Goal: Transaction & Acquisition: Purchase product/service

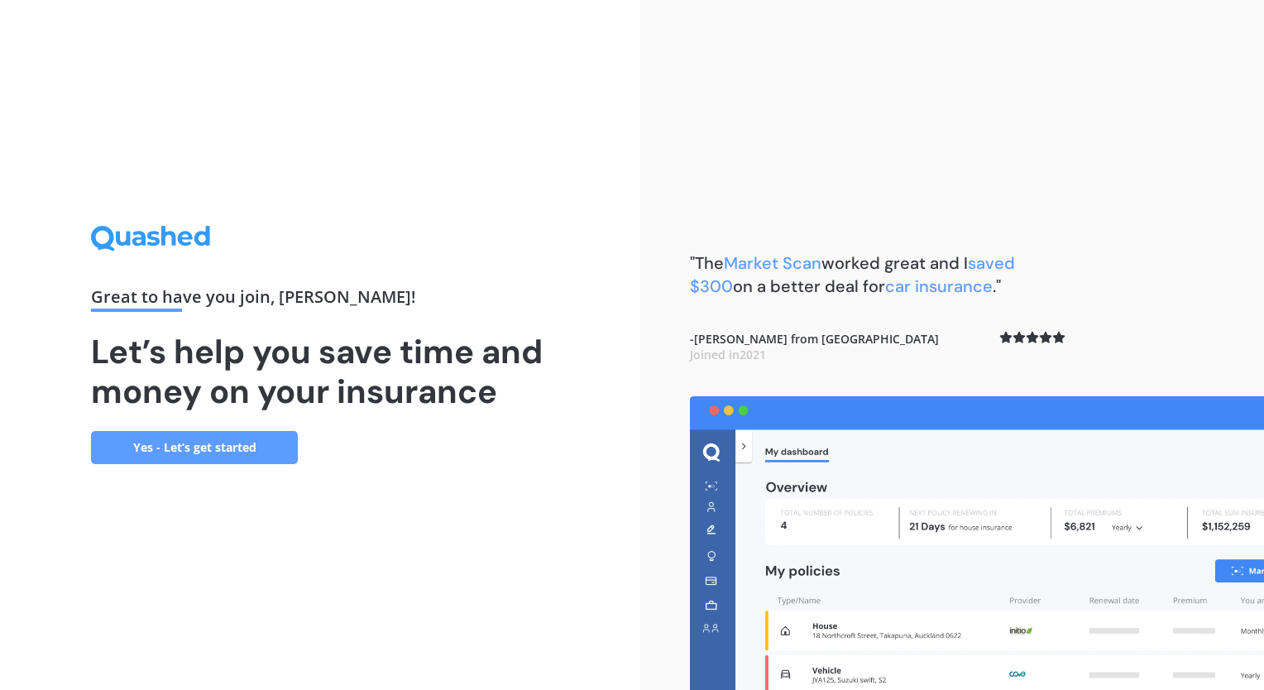
click at [258, 448] on link "Yes - Let’s get started" at bounding box center [194, 447] width 207 height 33
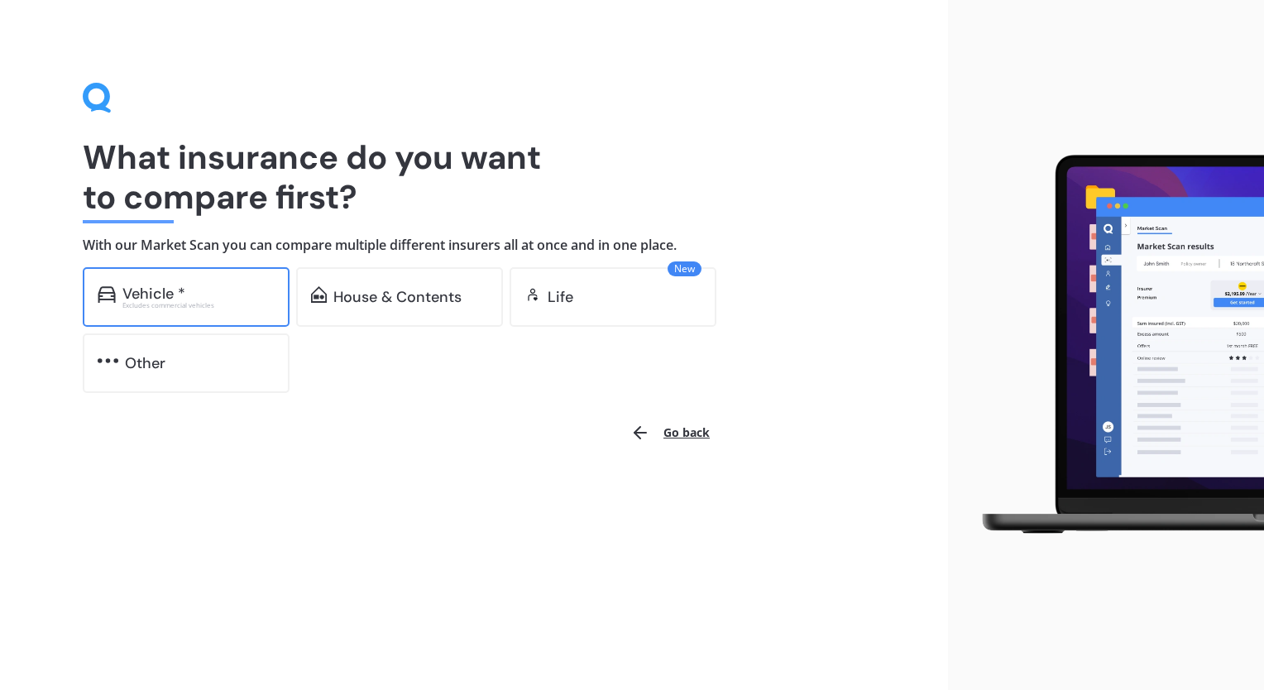
click at [232, 298] on div "Vehicle *" at bounding box center [198, 293] width 152 height 17
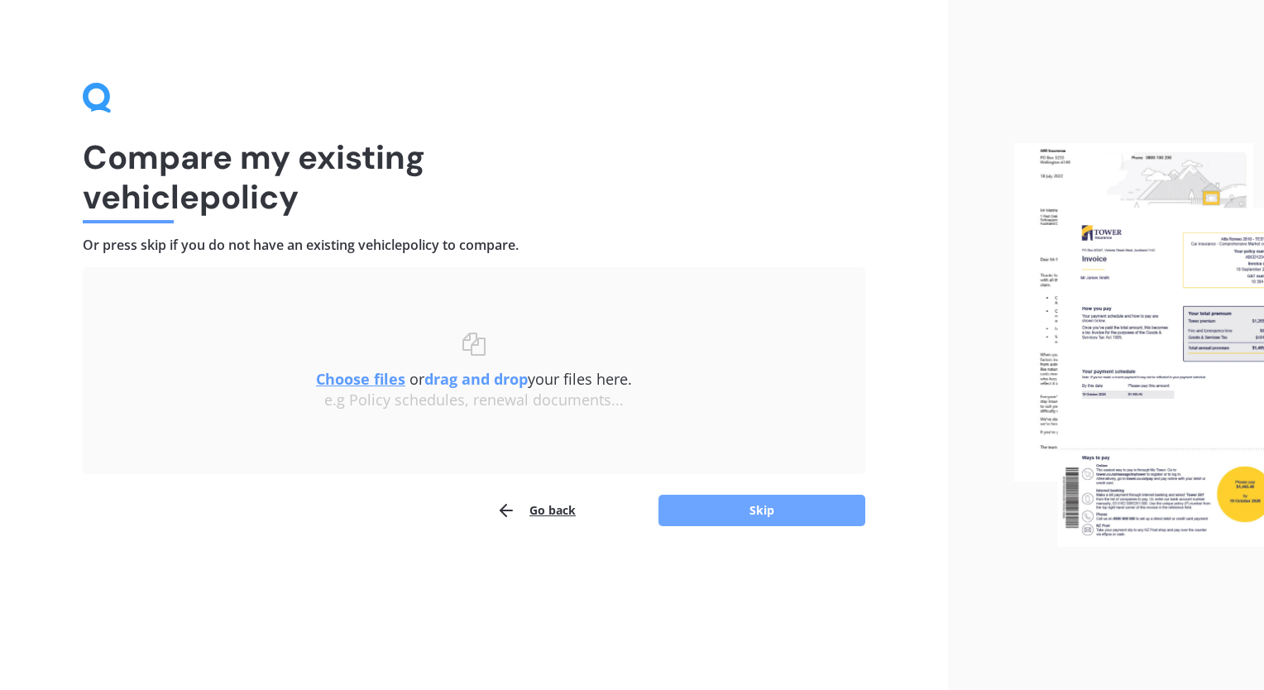
click at [737, 508] on button "Skip" at bounding box center [761, 510] width 207 height 31
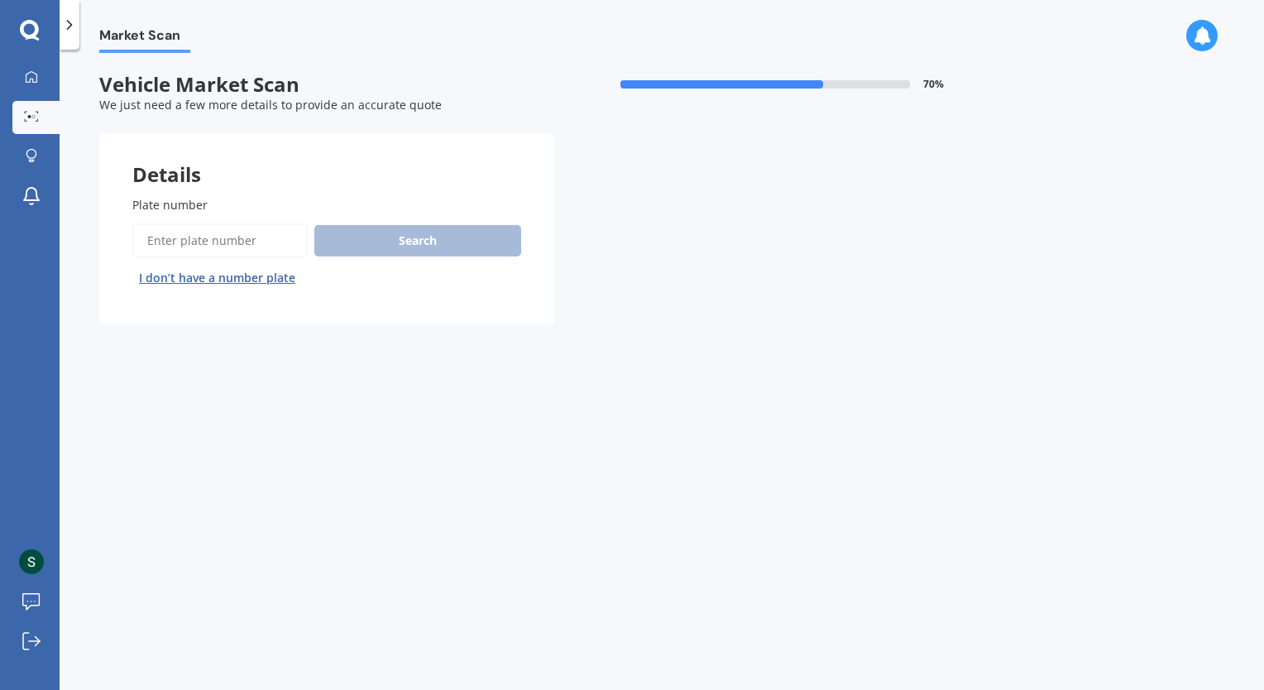
click at [225, 237] on input "Plate number" at bounding box center [219, 240] width 175 height 35
type input "nzz799"
click at [369, 247] on button "Search" at bounding box center [417, 240] width 207 height 31
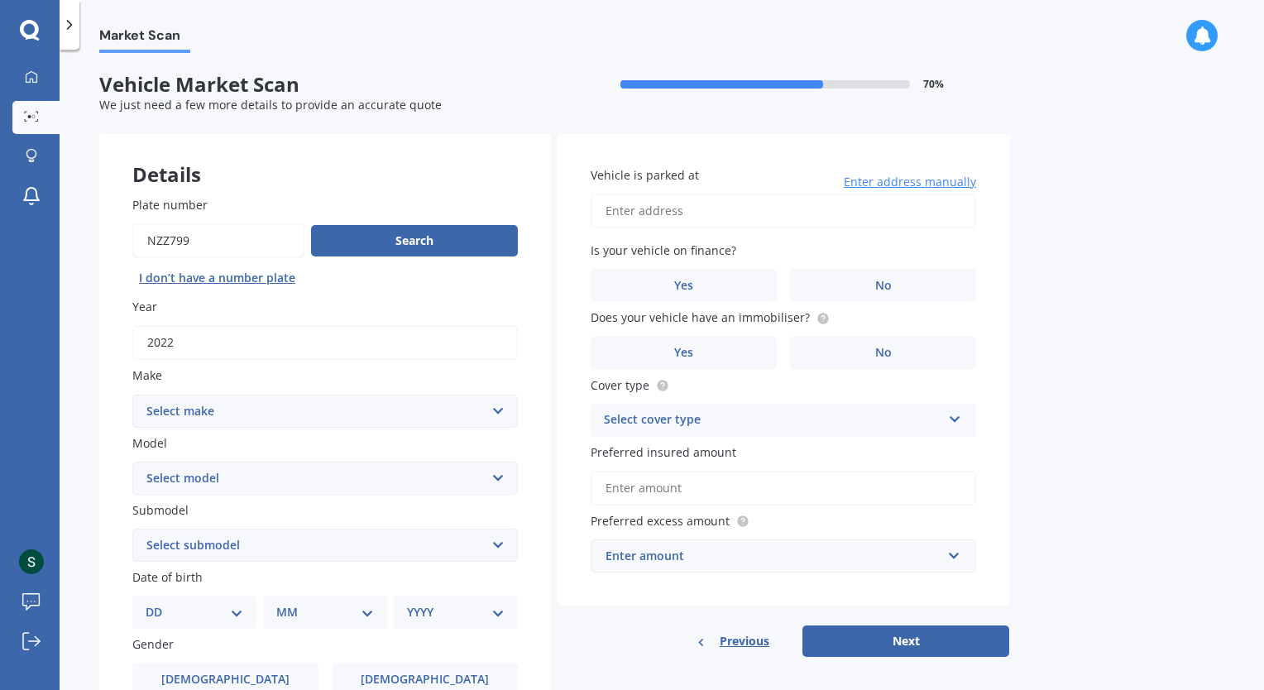
click at [424, 409] on select "Select make AC ALFA ROMEO ASTON MARTIN AUDI AUSTIN BEDFORD Bentley BMW BYD CADI…" at bounding box center [324, 411] width 385 height 33
select select "M.G"
click at [132, 395] on select "Select make AC ALFA ROMEO ASTON MARTIN AUDI AUSTIN BEDFORD Bentley BMW BYD CADI…" at bounding box center [324, 411] width 385 height 33
click at [410, 477] on select "Select model HS" at bounding box center [324, 478] width 385 height 33
select select "HS"
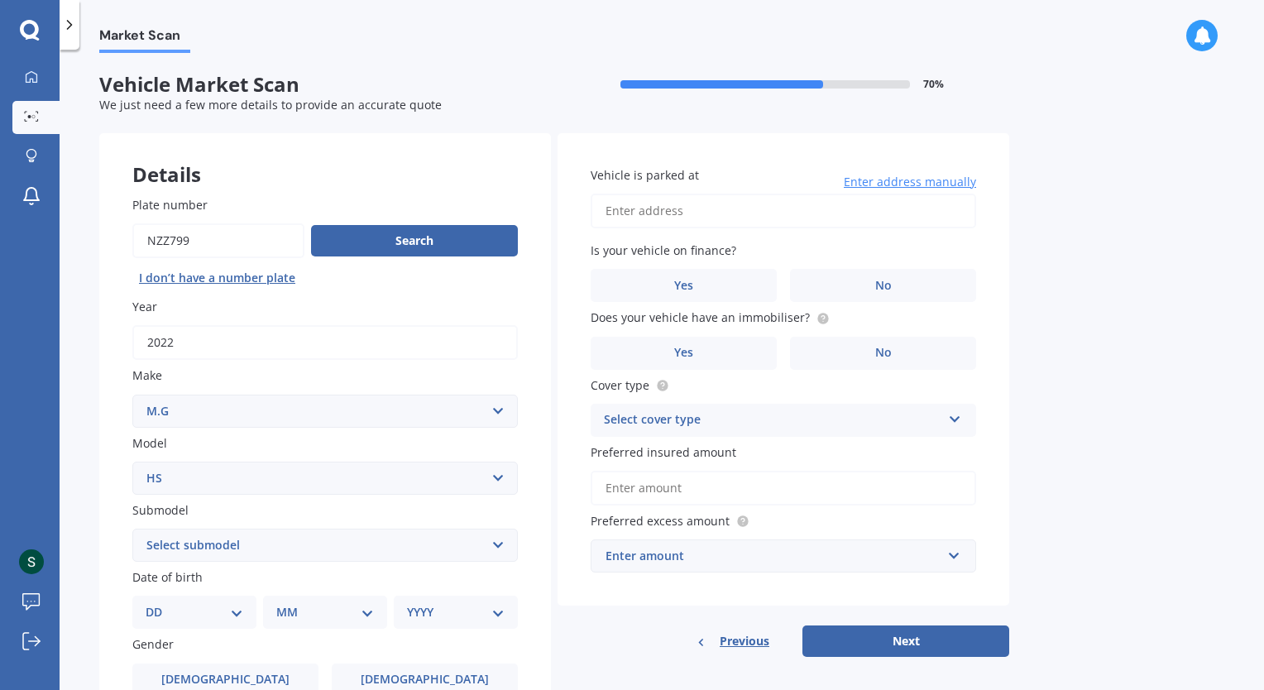
click at [132, 462] on select "Select model HS" at bounding box center [324, 478] width 385 height 33
click at [351, 483] on select "Select model HS" at bounding box center [324, 478] width 385 height 33
click at [350, 487] on select "Select model HS" at bounding box center [324, 478] width 385 height 33
click at [323, 548] on select "Select submodel .2.0PT/4WD/6AT" at bounding box center [324, 545] width 385 height 33
click at [328, 529] on select "Select submodel .2.0PT/4WD/6AT" at bounding box center [324, 545] width 385 height 33
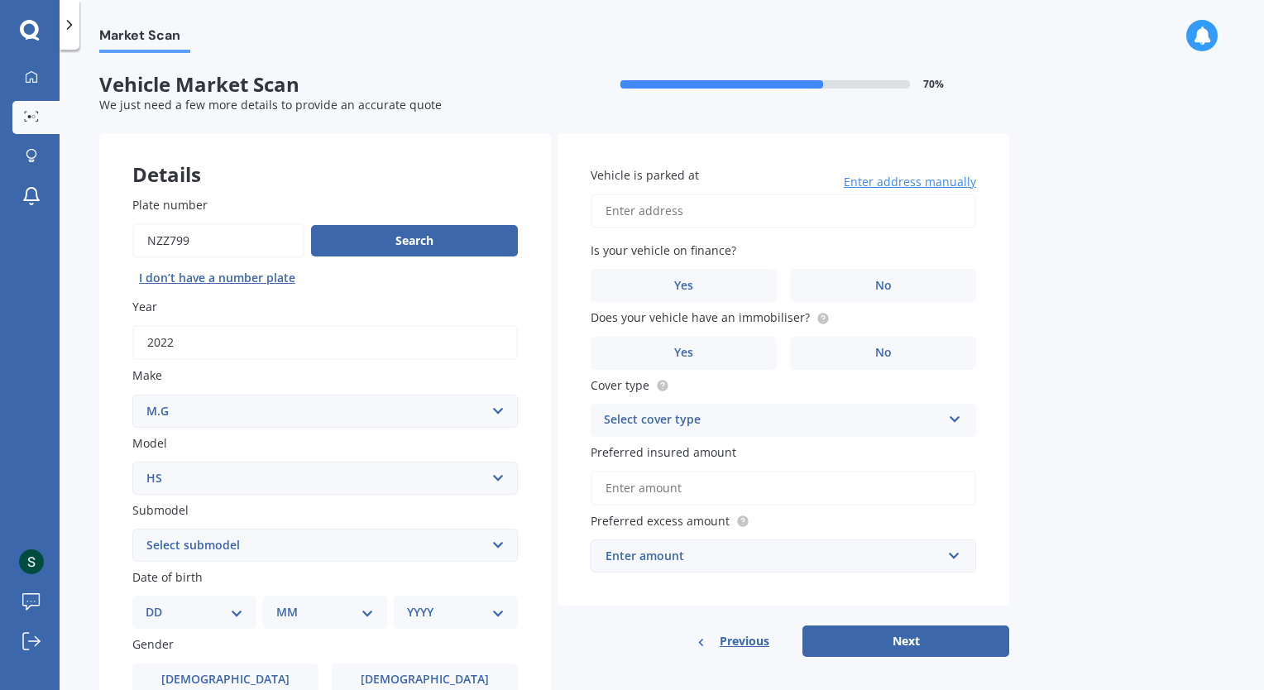
click at [710, 222] on input "Vehicle is parked at" at bounding box center [783, 211] width 385 height 35
type input "1 Emily Place Cbd"
click at [831, 283] on label "No" at bounding box center [883, 285] width 186 height 33
click at [0, 0] on input "No" at bounding box center [0, 0] width 0 height 0
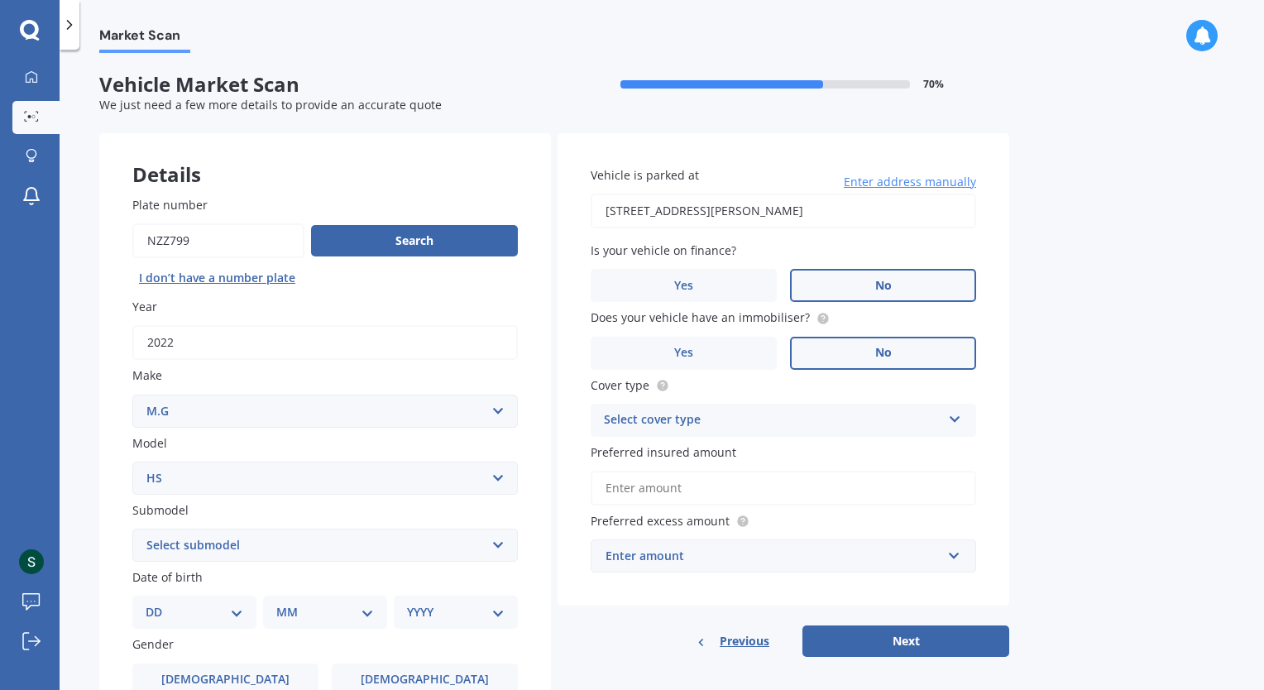
click at [824, 352] on label "No" at bounding box center [883, 353] width 186 height 33
click at [0, 0] on input "No" at bounding box center [0, 0] width 0 height 0
click at [743, 424] on div "Select cover type" at bounding box center [772, 420] width 337 height 20
click at [730, 442] on div "Comprehensive" at bounding box center [783, 453] width 384 height 30
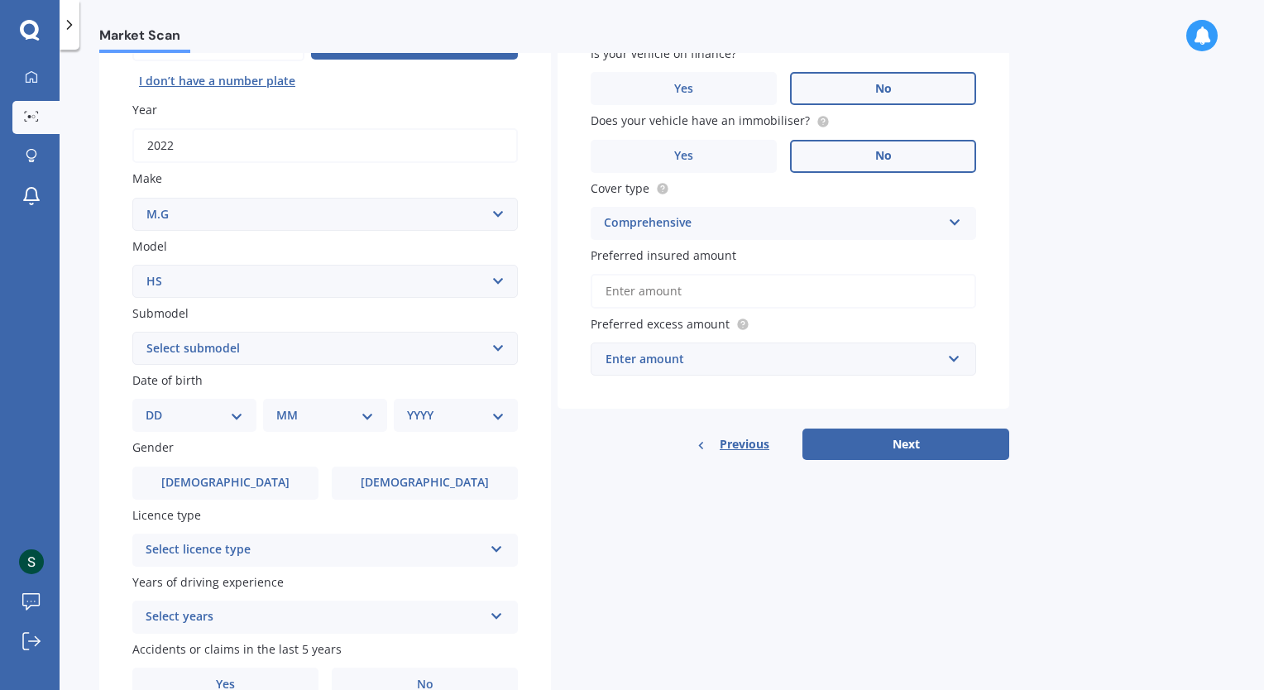
scroll to position [248, 0]
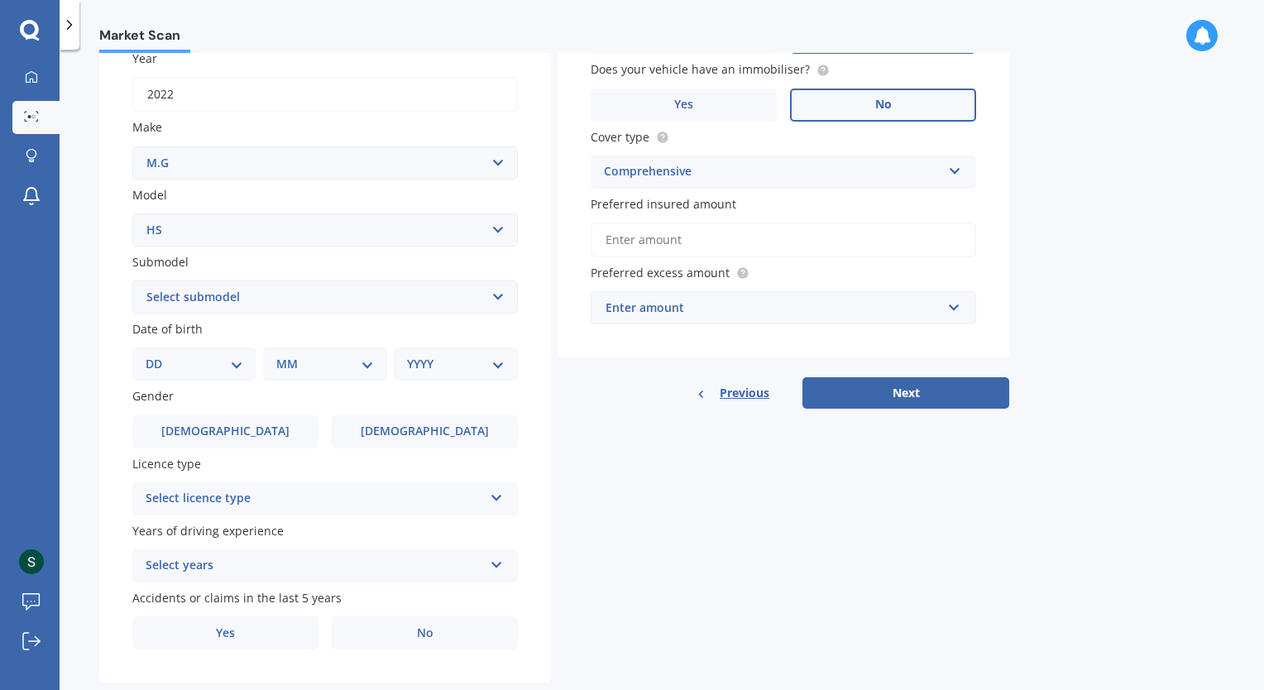
click at [241, 366] on select "DD 01 02 03 04 05 06 07 08 09 10 11 12 13 14 15 16 17 18 19 20 21 22 23 24 25 2…" at bounding box center [195, 364] width 98 height 18
select select "04"
click at [159, 355] on select "DD 01 02 03 04 05 06 07 08 09 10 11 12 13 14 15 16 17 18 19 20 21 22 23 24 25 2…" at bounding box center [195, 364] width 98 height 18
click at [322, 366] on select "MM 01 02 03 04 05 06 07 08 09 10 11 12" at bounding box center [328, 364] width 91 height 18
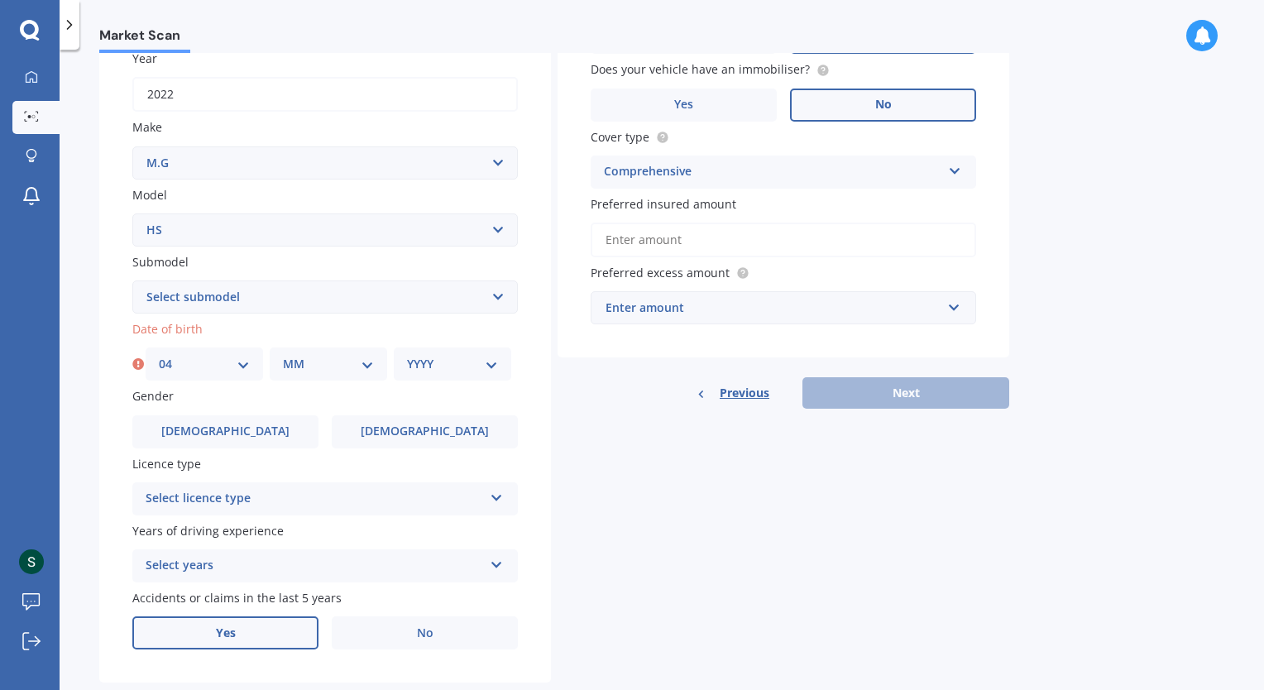
select select "11"
click at [283, 355] on select "MM 01 02 03 04 05 06 07 08 09 10 11 12" at bounding box center [328, 364] width 91 height 18
click at [476, 362] on select "YYYY 2025 2024 2023 2022 2021 2020 2019 2018 2017 2016 2015 2014 2013 2012 2011…" at bounding box center [452, 364] width 91 height 18
select select "1976"
click at [407, 355] on select "YYYY 2025 2024 2023 2022 2021 2020 2019 2018 2017 2016 2015 2014 2013 2012 2011…" at bounding box center [452, 364] width 91 height 18
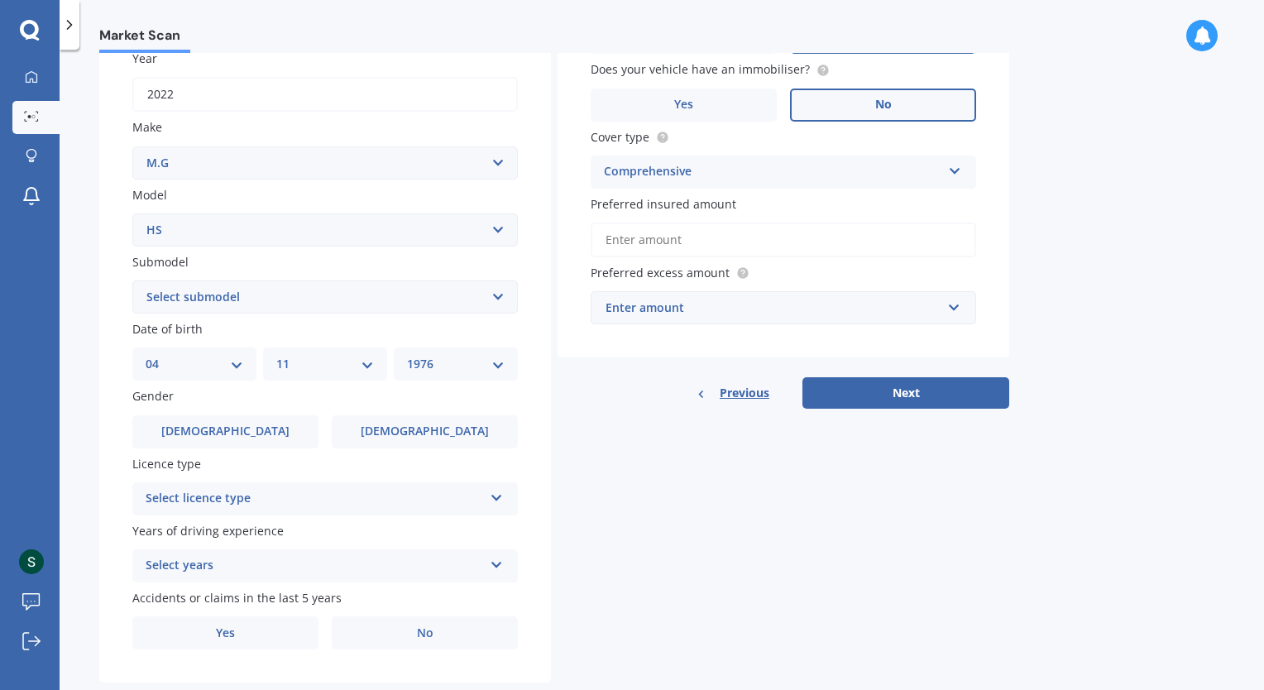
click at [326, 509] on div "Select licence type NZ Full NZ Restricted NZ Learners Australia United Kingdom …" at bounding box center [324, 498] width 385 height 33
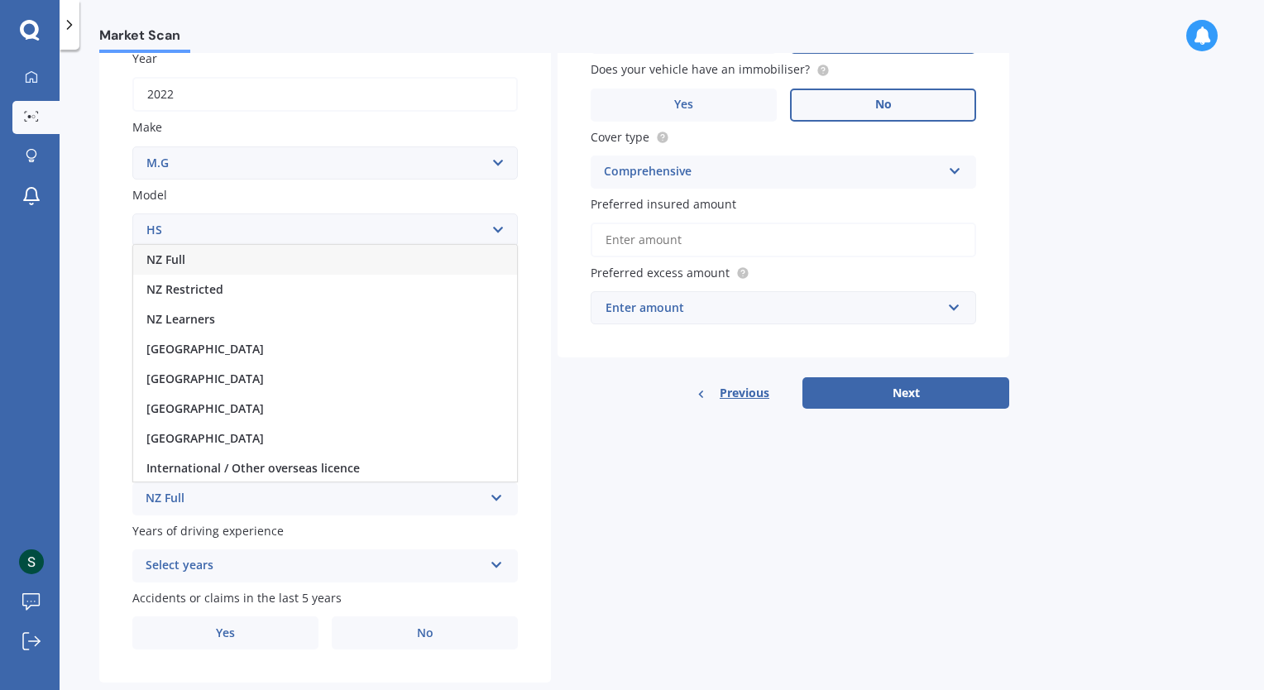
click at [203, 260] on div "NZ Full" at bounding box center [325, 260] width 384 height 30
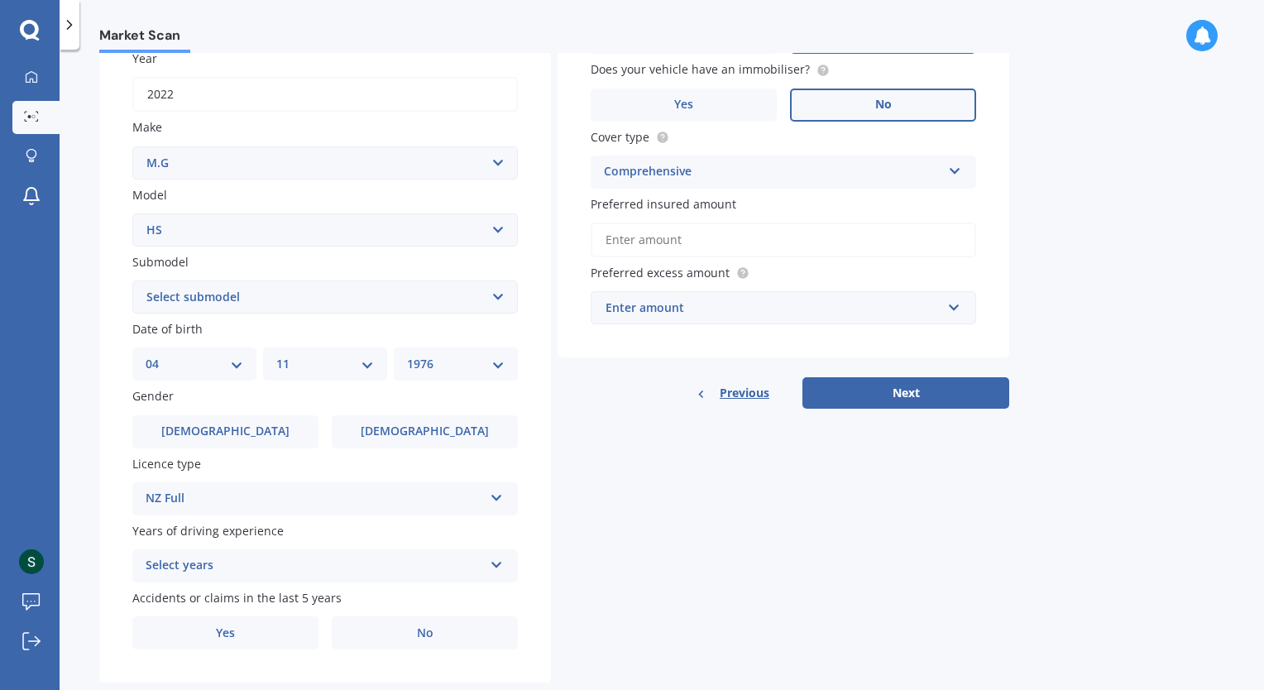
click at [313, 565] on div "Select years" at bounding box center [314, 566] width 337 height 20
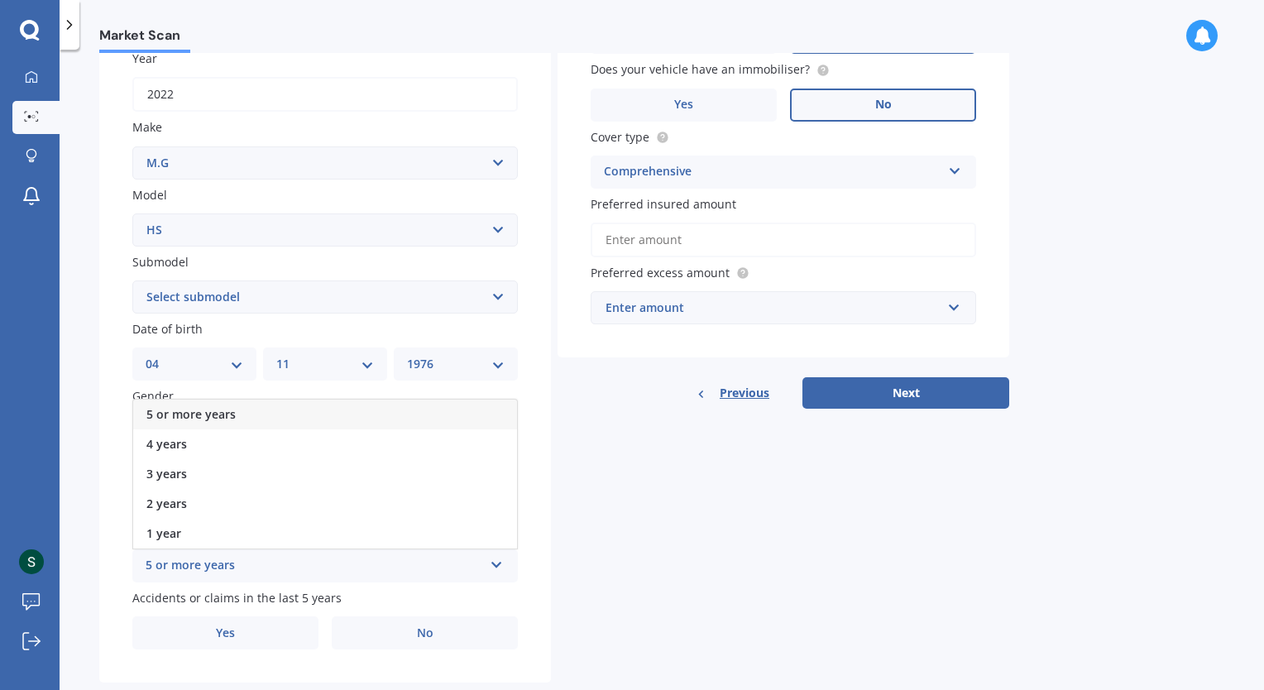
click at [267, 415] on div "5 or more years" at bounding box center [325, 415] width 384 height 30
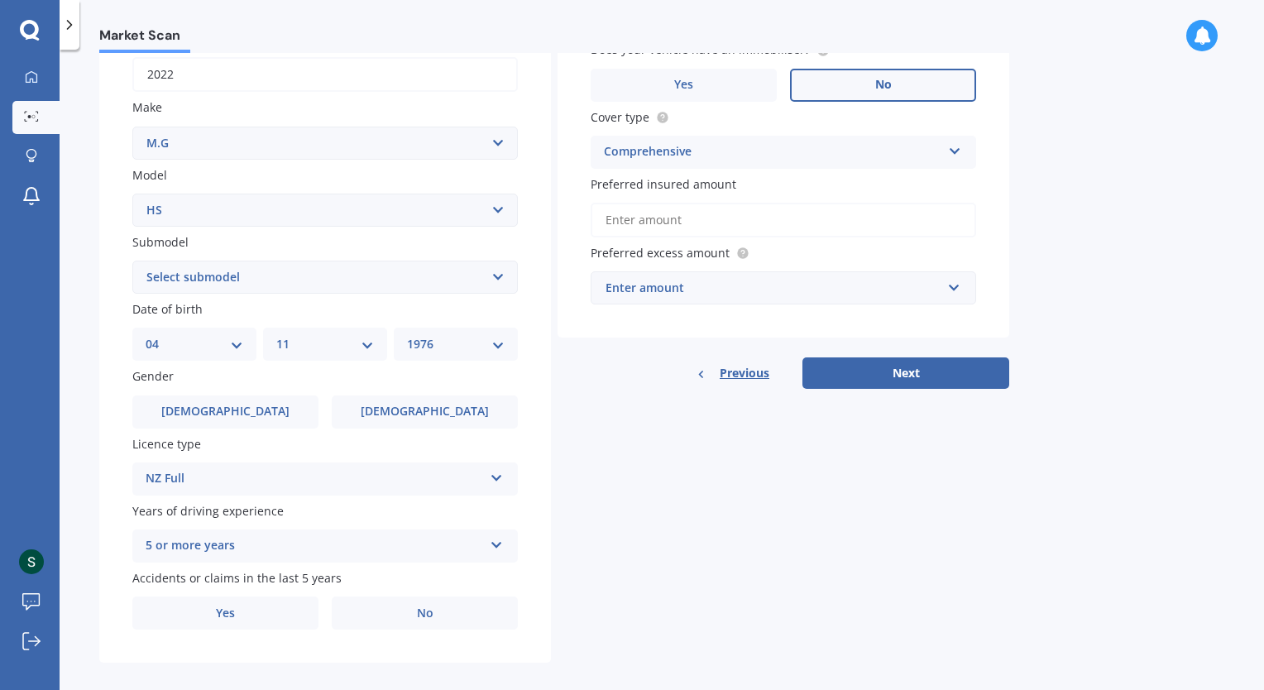
scroll to position [284, 0]
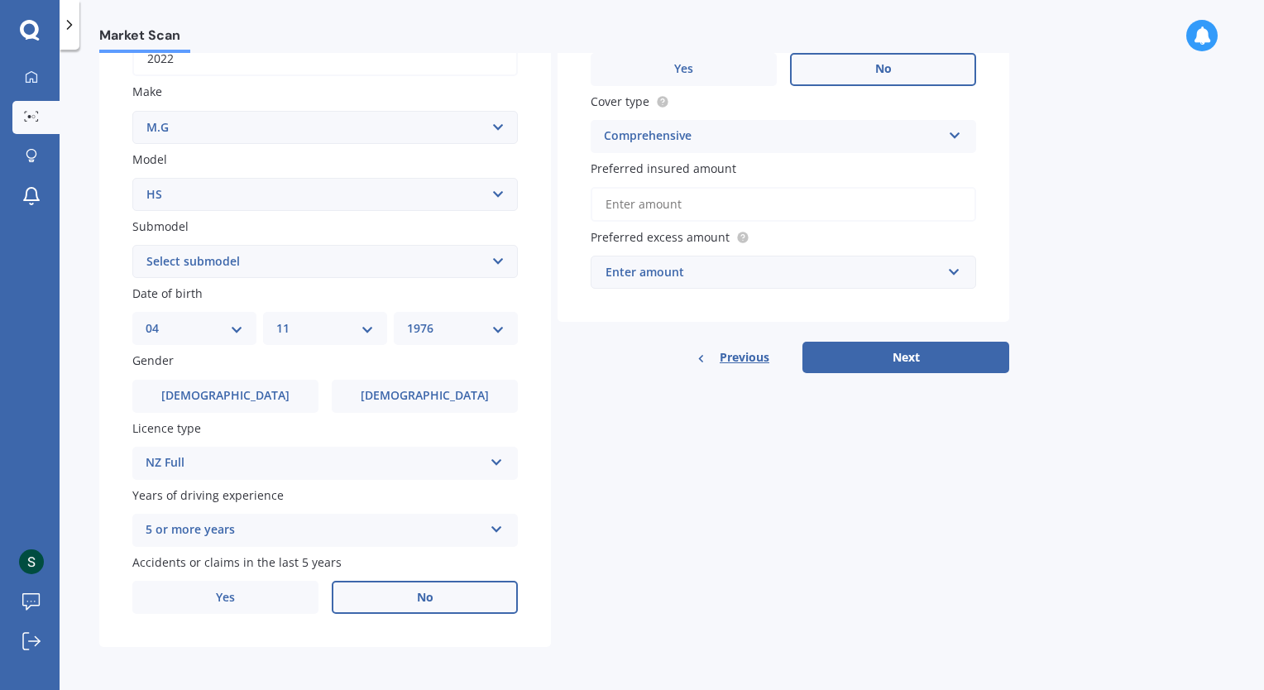
click at [383, 601] on label "No" at bounding box center [425, 597] width 186 height 33
click at [0, 0] on input "No" at bounding box center [0, 0] width 0 height 0
click at [383, 601] on label "No" at bounding box center [425, 597] width 186 height 33
click at [0, 0] on input "No" at bounding box center [0, 0] width 0 height 0
click at [706, 197] on input "Preferred insured amount" at bounding box center [783, 204] width 385 height 35
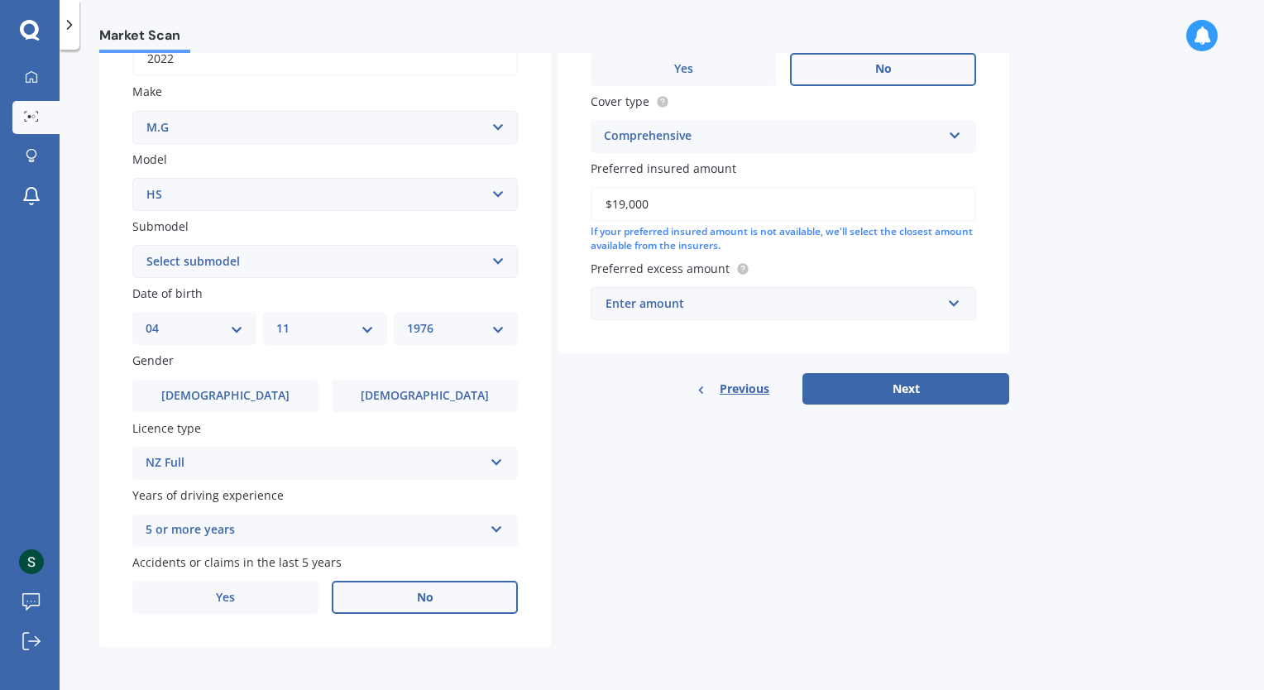
type input "$19,000"
click at [731, 313] on input "text" at bounding box center [777, 303] width 371 height 31
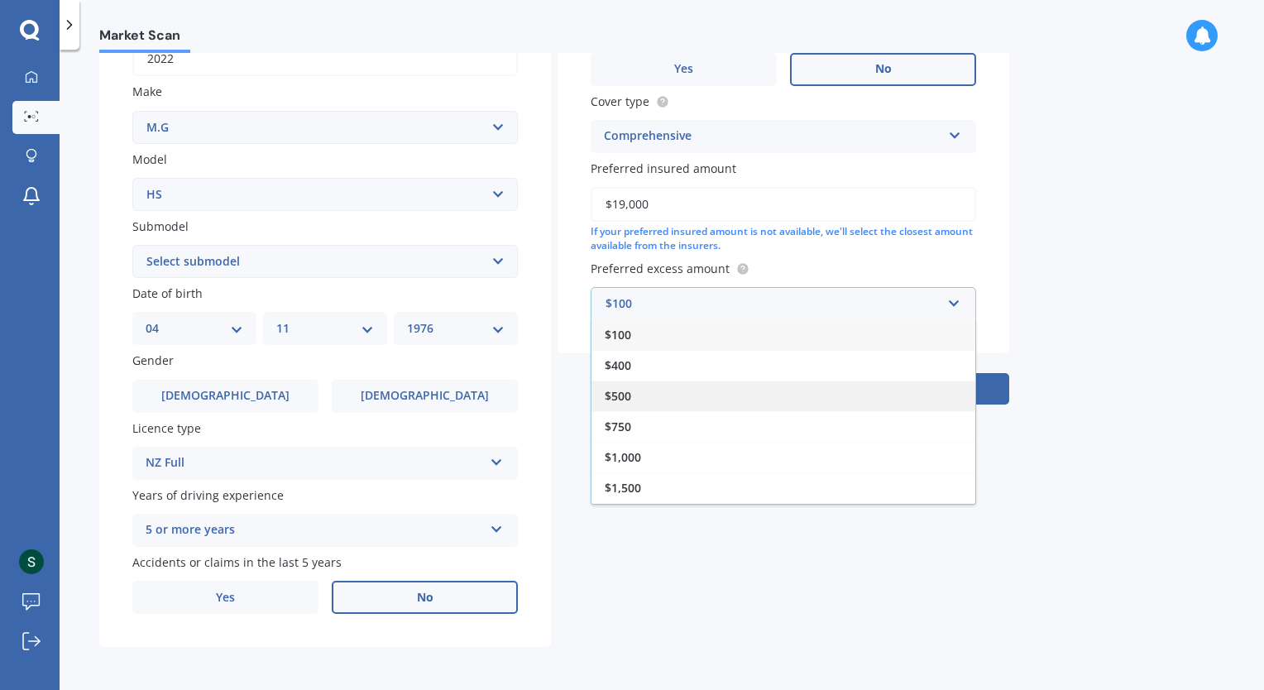
click at [659, 385] on div "$500" at bounding box center [783, 395] width 384 height 31
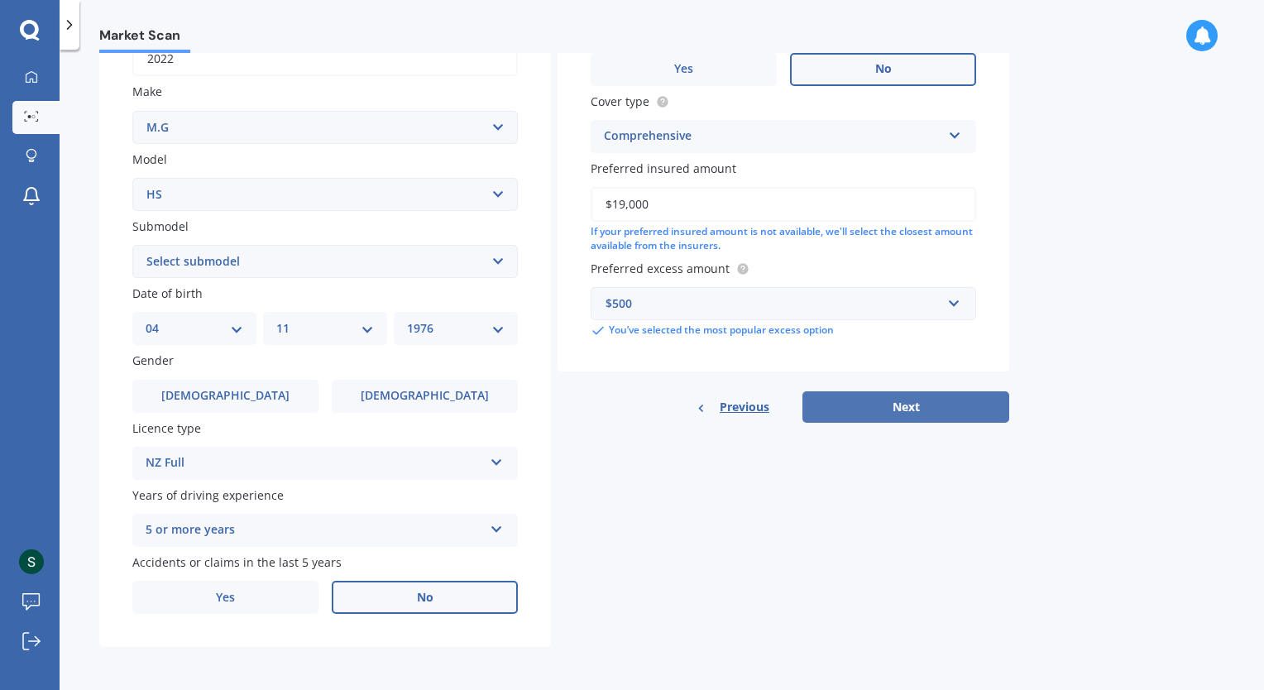
click at [874, 404] on button "Next" at bounding box center [905, 406] width 207 height 31
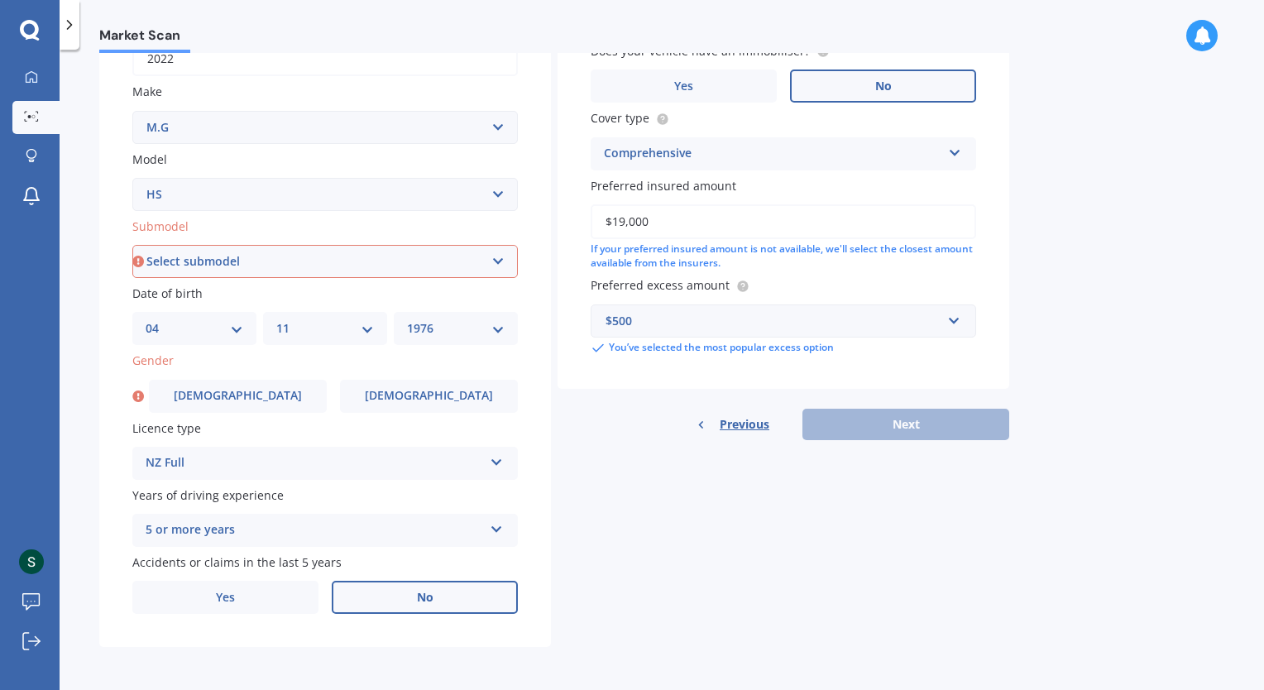
click at [413, 256] on select "Select submodel .2.0PT/4WD/6AT" at bounding box center [324, 261] width 385 height 33
select select ".2.0PT/4WD/6AT"
click at [132, 245] on select "Select submodel .2.0PT/4WD/6AT" at bounding box center [324, 261] width 385 height 33
click at [923, 425] on div "Previous Next" at bounding box center [783, 424] width 452 height 31
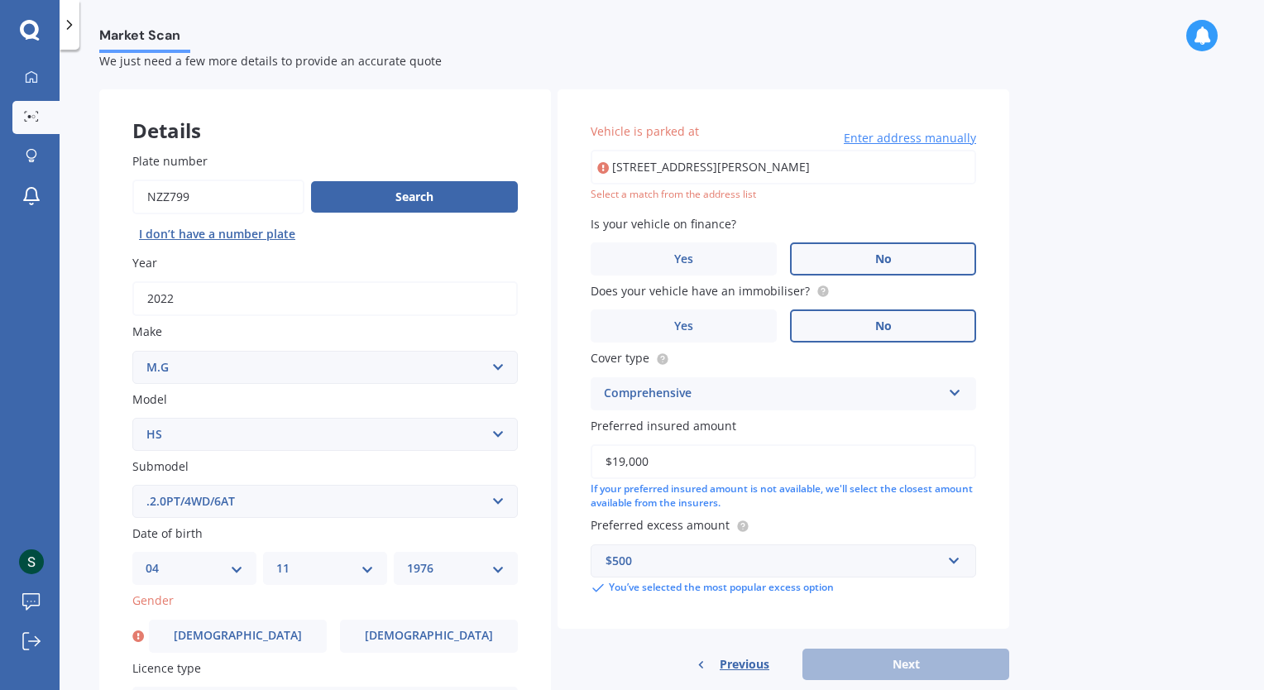
scroll to position [36, 0]
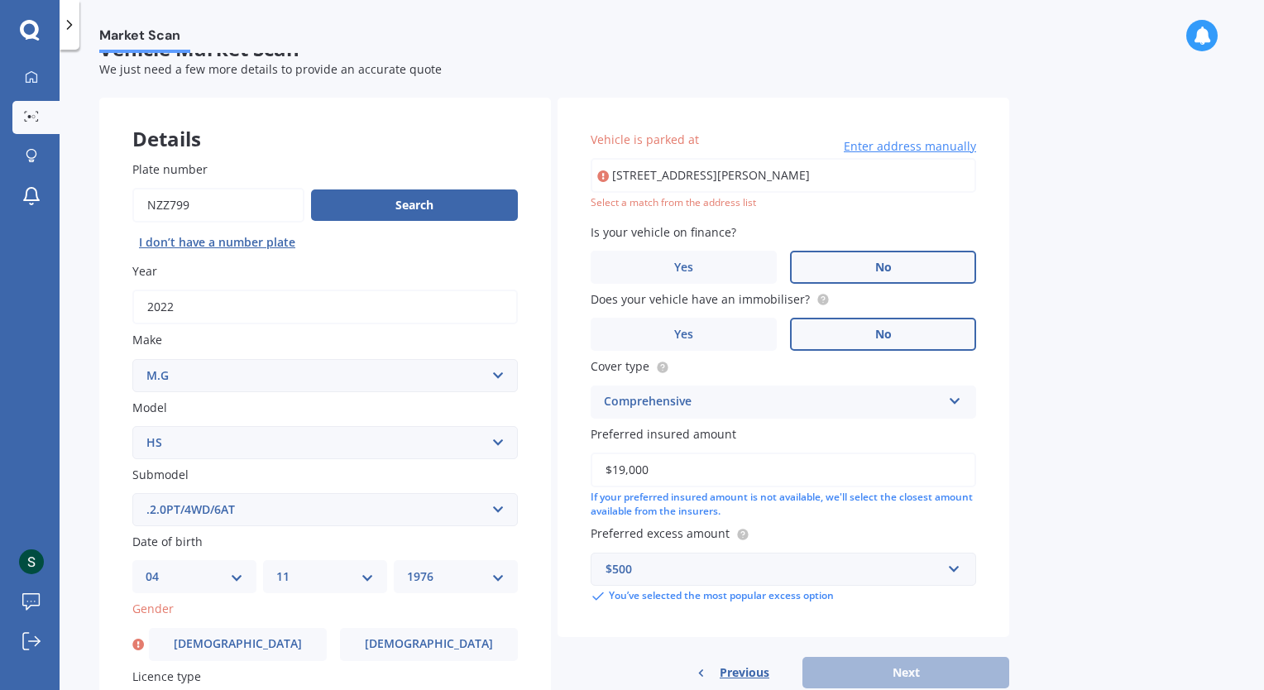
click at [606, 177] on icon at bounding box center [603, 176] width 12 height 17
click at [609, 177] on input "1 Emily Place Cbd" at bounding box center [783, 175] width 385 height 35
click at [905, 148] on span "Enter address manually" at bounding box center [910, 146] width 132 height 17
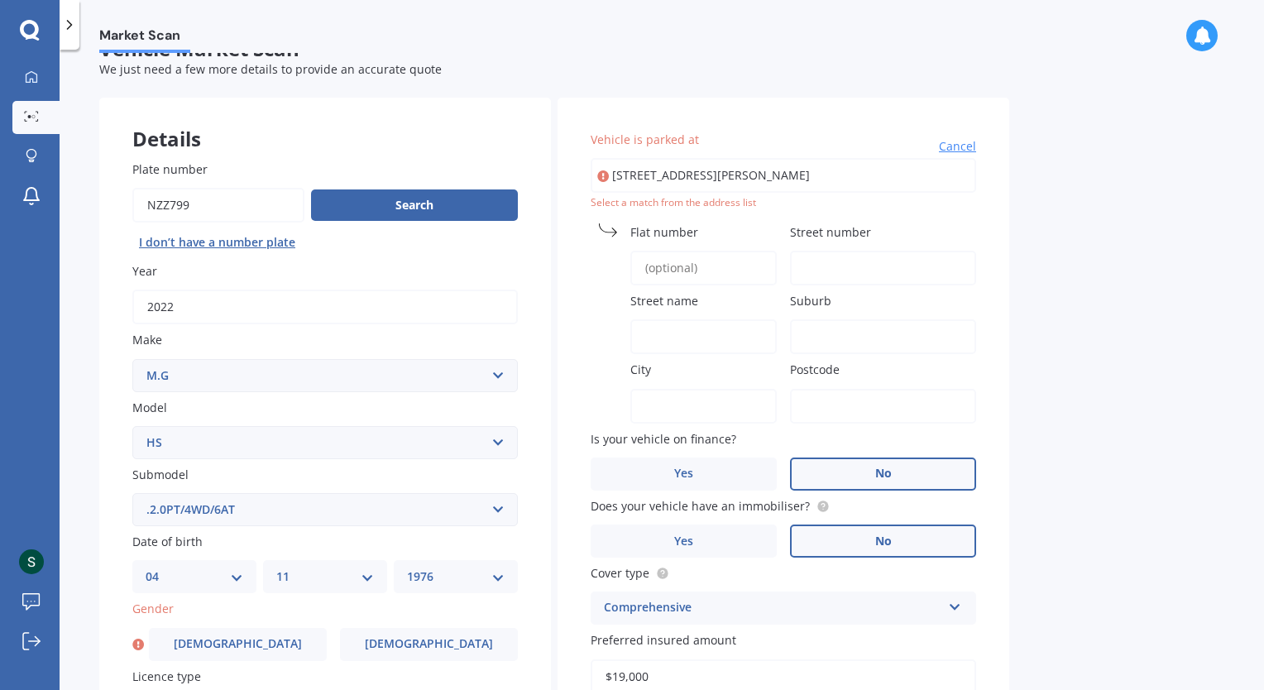
click at [692, 233] on span "Flat number" at bounding box center [664, 232] width 68 height 16
click at [692, 251] on input "Flat number" at bounding box center [703, 268] width 146 height 35
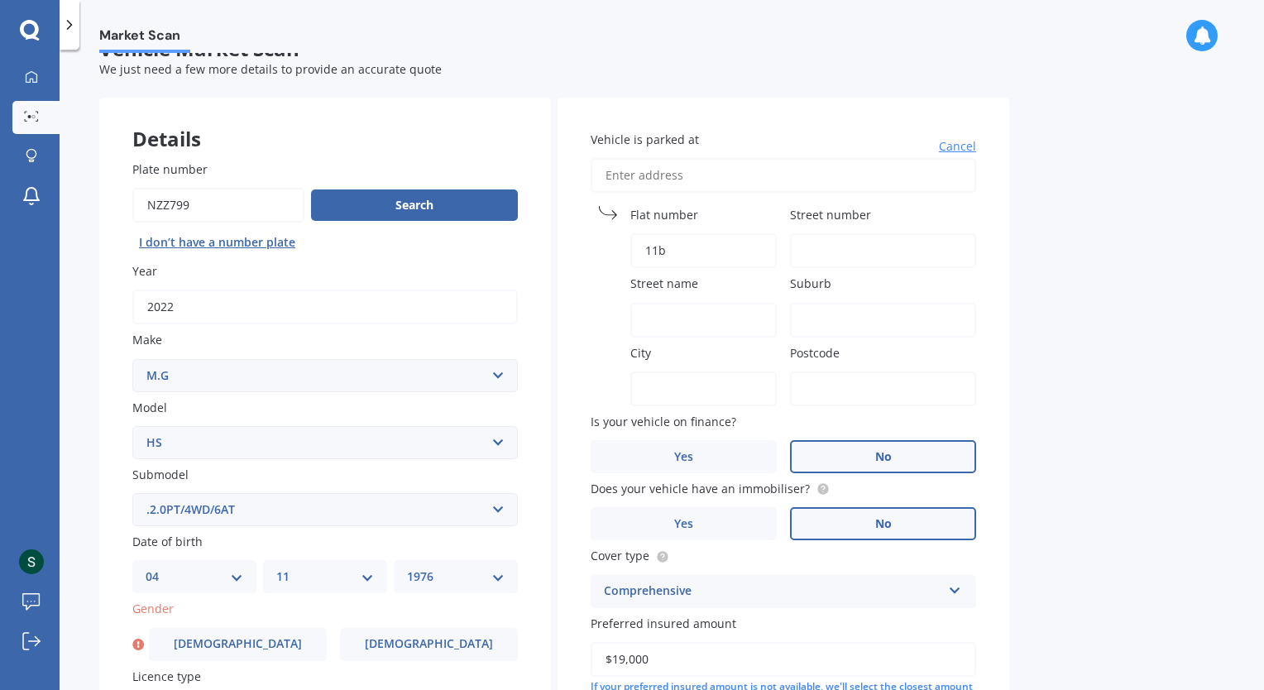
type input "11b"
click at [842, 253] on input "Street number" at bounding box center [883, 250] width 186 height 35
type input "1 Emily Pl"
type input "AUCKLAND"
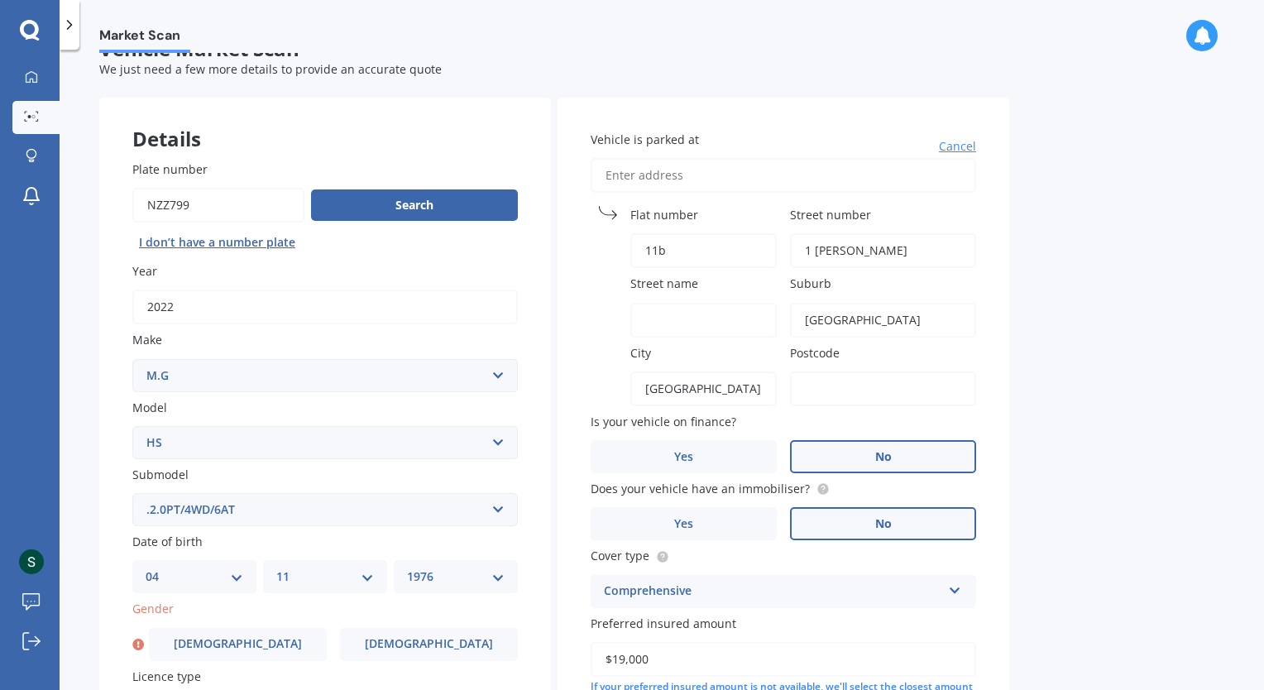
type input "1010"
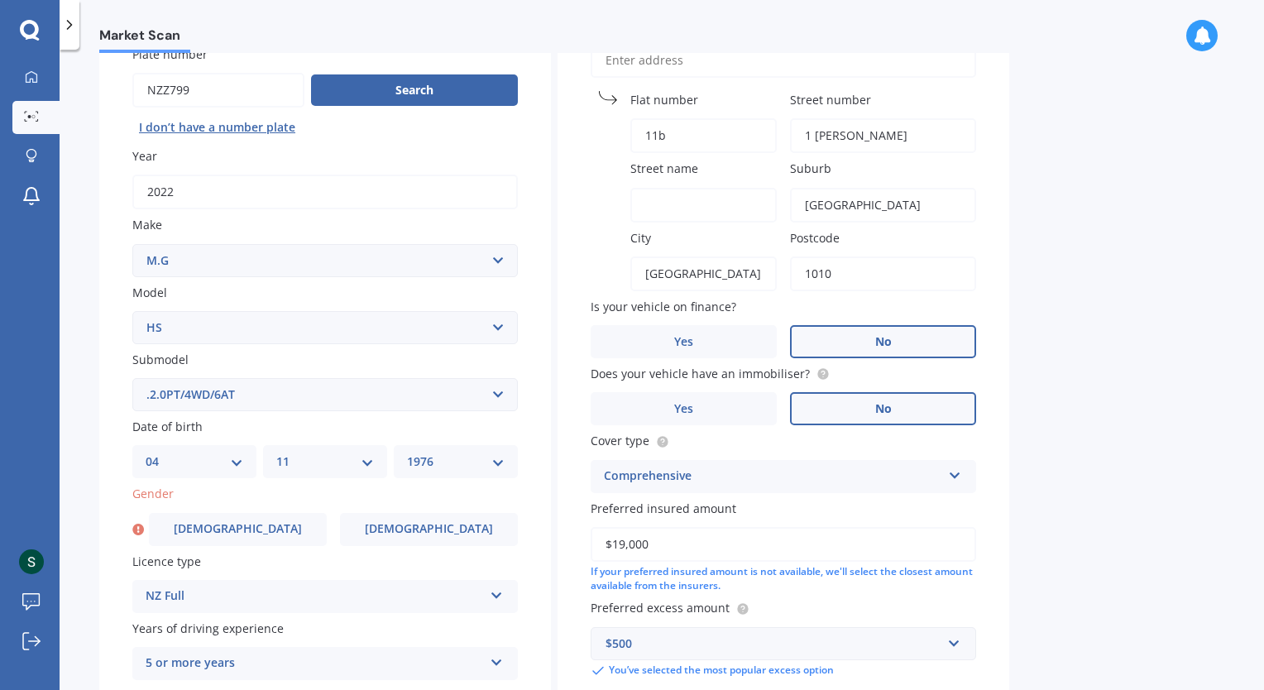
scroll to position [284, 0]
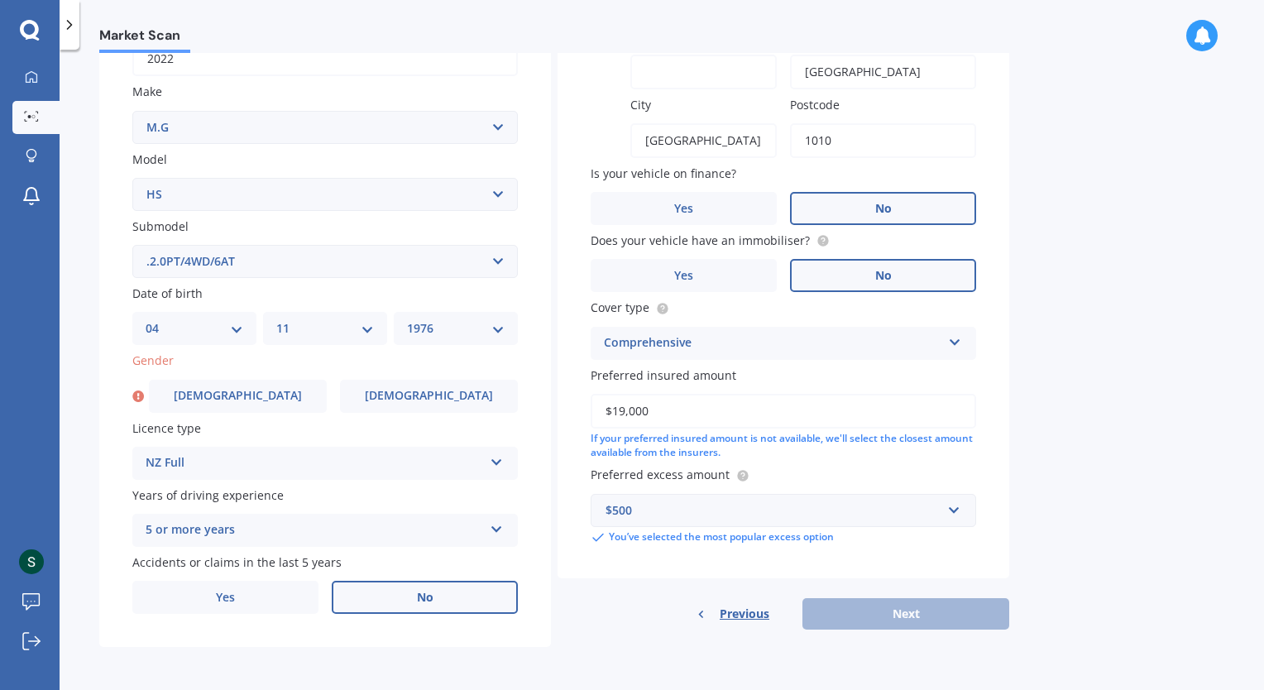
click at [910, 417] on input "$19,000" at bounding box center [783, 411] width 385 height 35
click at [873, 617] on div "Previous Next" at bounding box center [783, 613] width 452 height 31
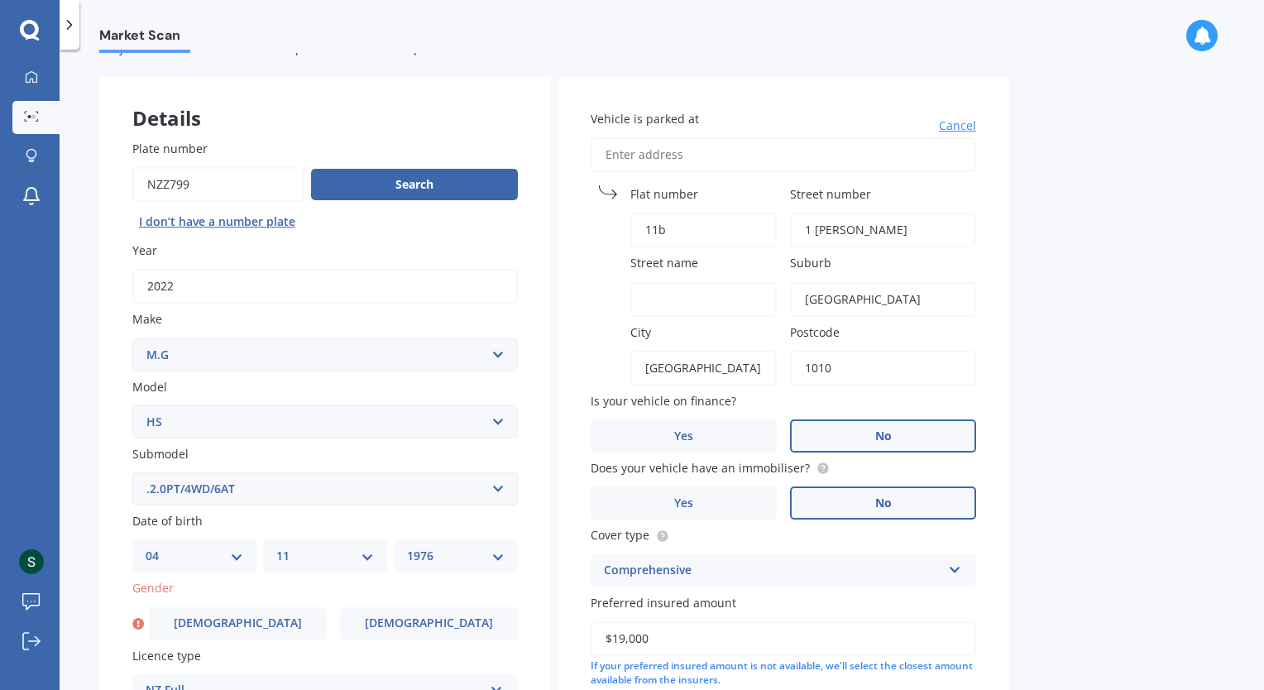
scroll to position [36, 0]
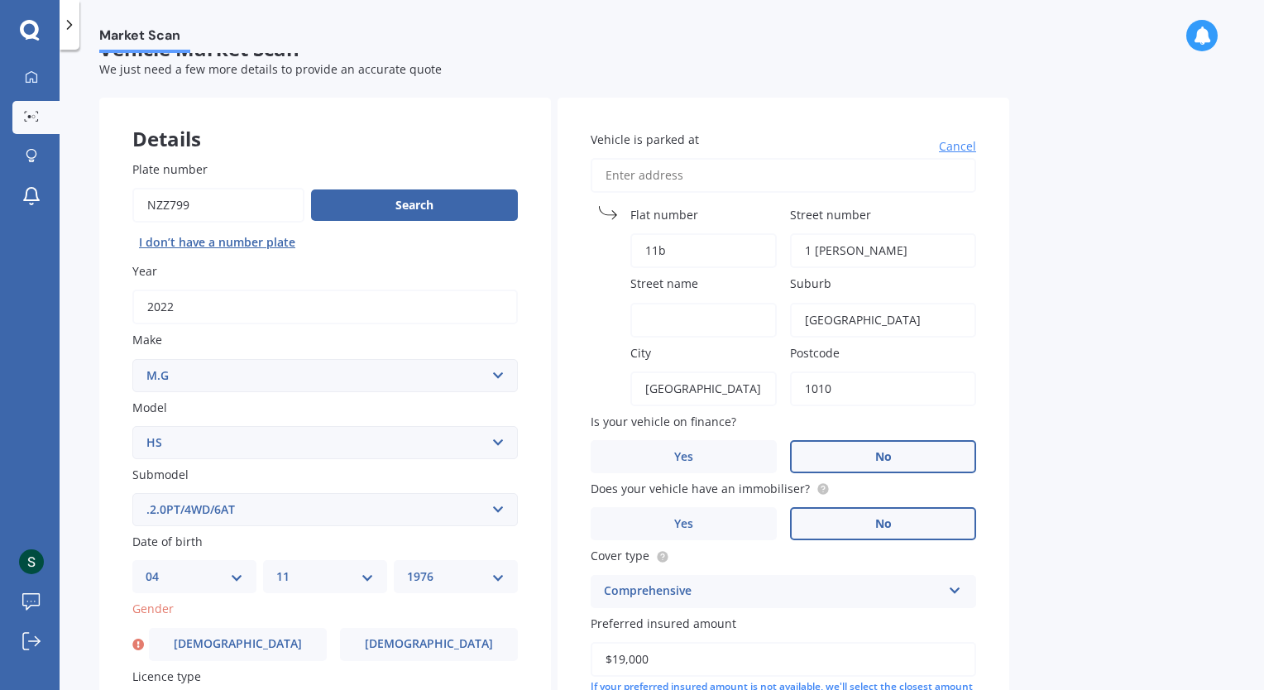
click at [975, 190] on div "Cancel" at bounding box center [783, 175] width 385 height 35
click at [664, 317] on input "Street name" at bounding box center [703, 320] width 146 height 35
drag, startPoint x: 887, startPoint y: 256, endPoint x: 772, endPoint y: 246, distance: 115.4
click at [772, 246] on div "Vehicle is parked at Cancel Flat number 11b Street number 1 Emily Pl Street nam…" at bounding box center [783, 462] width 452 height 729
type input "1"
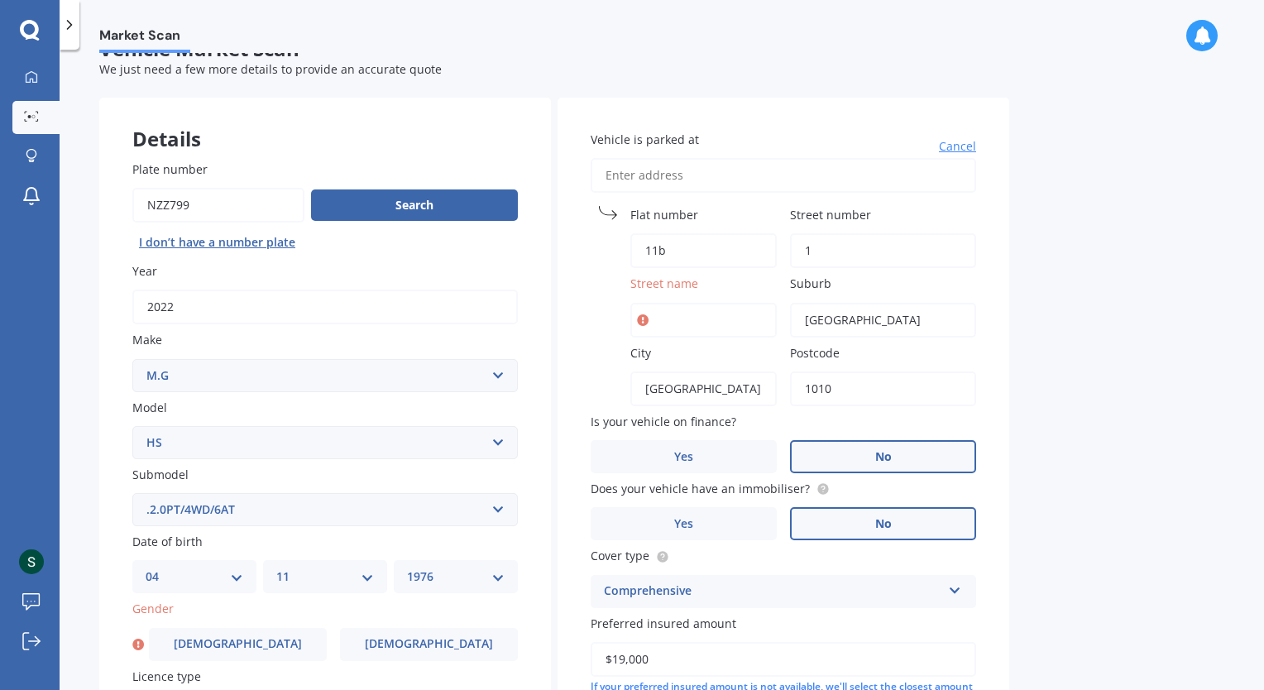
click at [701, 316] on input "Street name" at bounding box center [703, 320] width 146 height 35
type input "emily place"
click at [1083, 335] on div "Market Scan Vehicle Market Scan 70 % We just need a few more details to provide…" at bounding box center [662, 373] width 1204 height 640
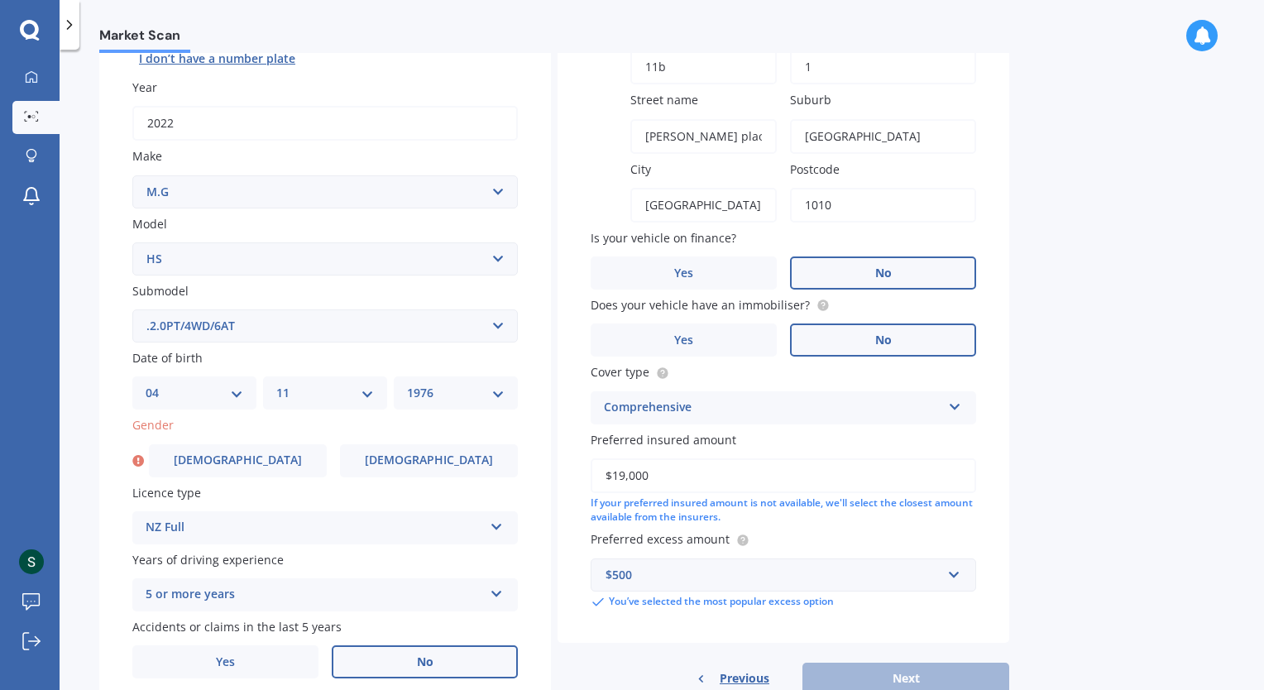
scroll to position [284, 0]
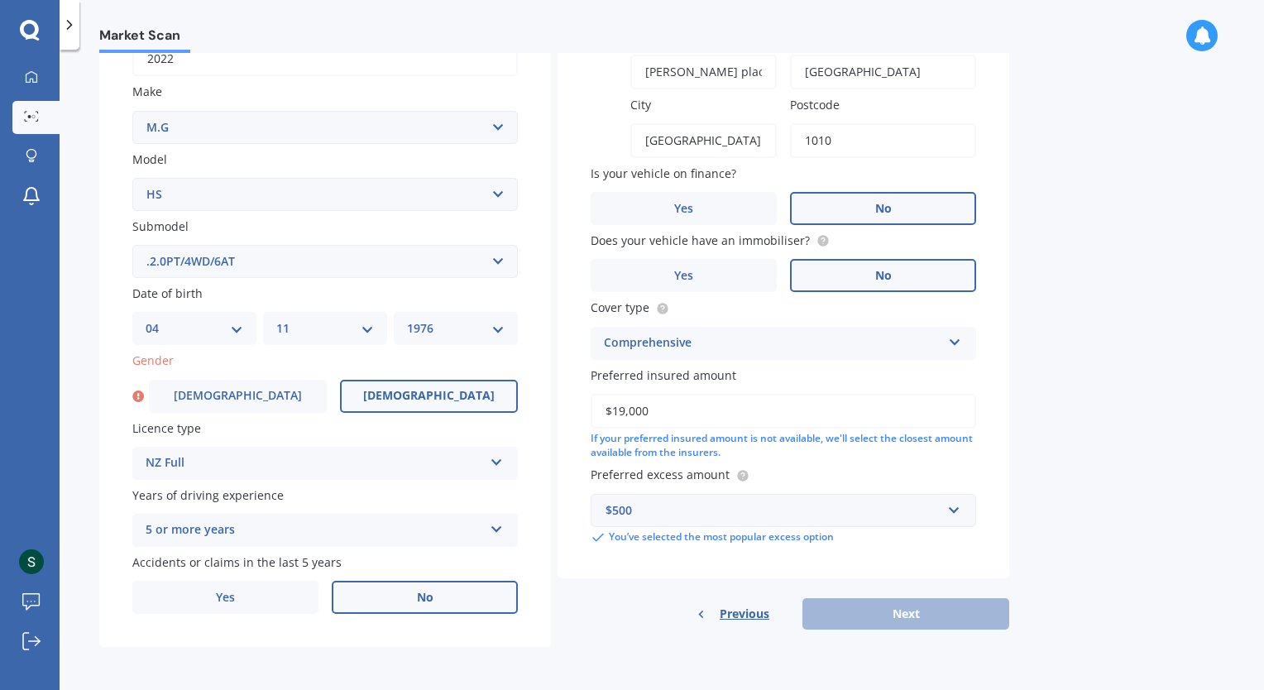
click at [423, 392] on span "Female" at bounding box center [429, 396] width 132 height 14
click at [0, 0] on input "Female" at bounding box center [0, 0] width 0 height 0
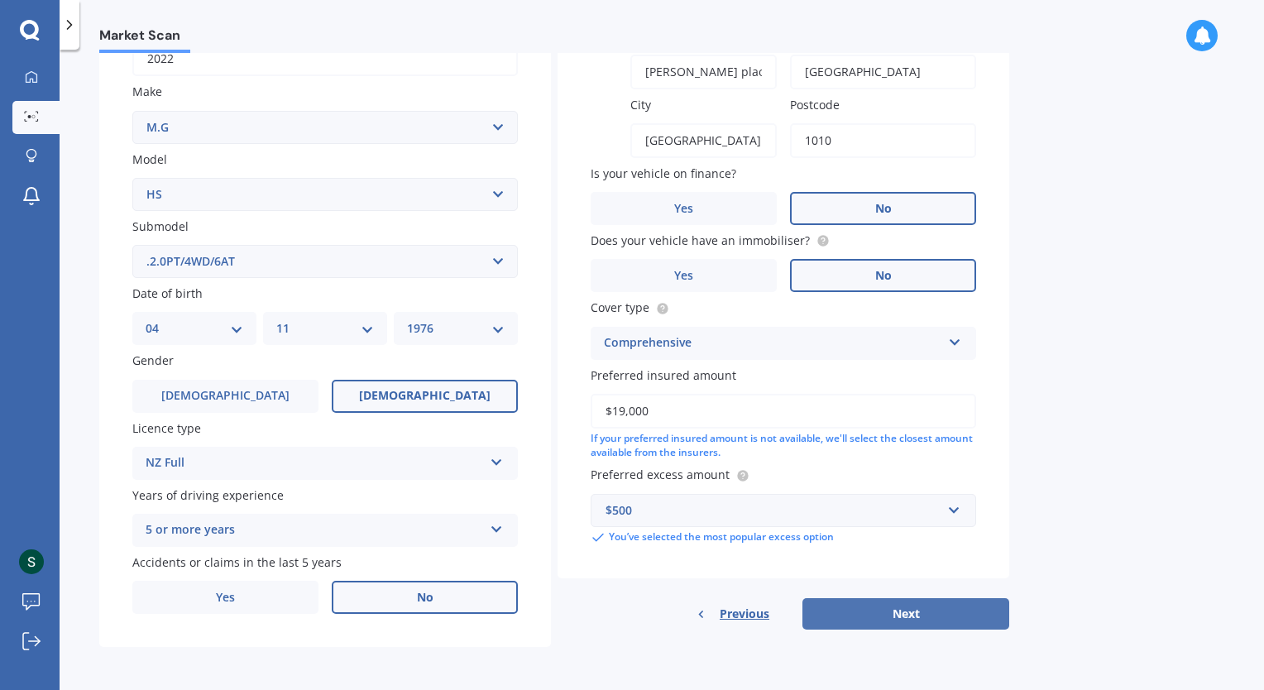
click at [857, 615] on button "Next" at bounding box center [905, 613] width 207 height 31
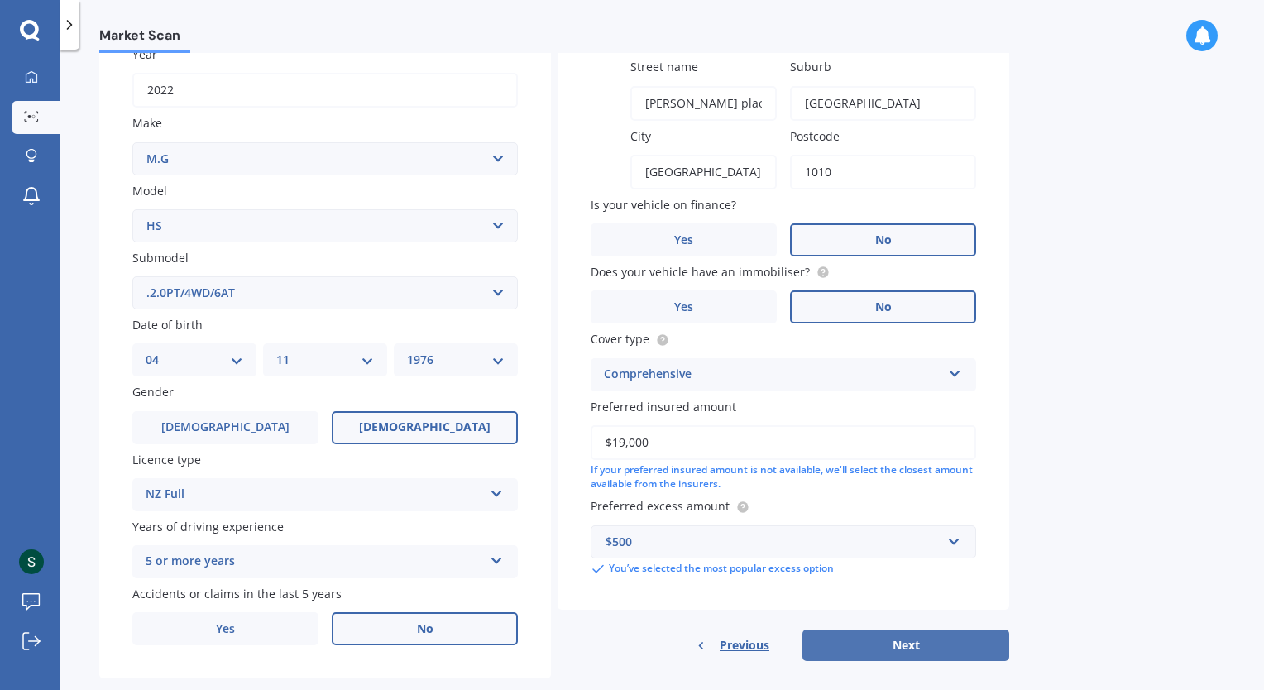
select select "04"
select select "11"
select select "1976"
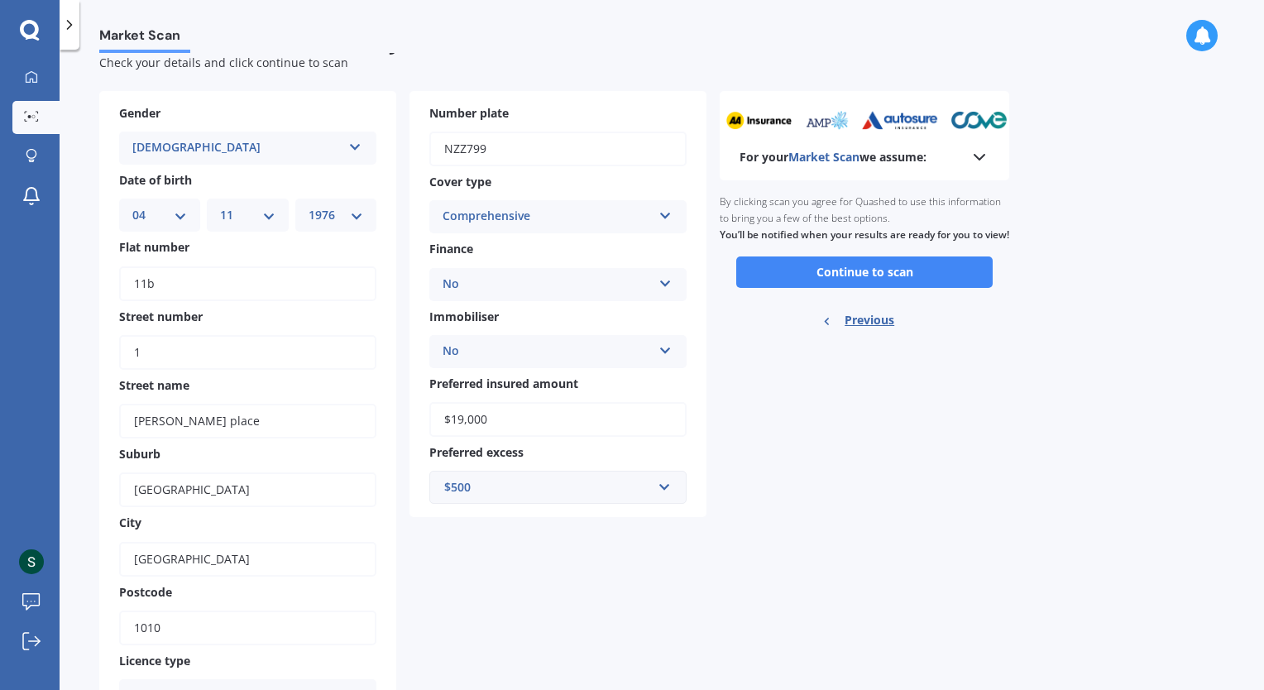
scroll to position [0, 0]
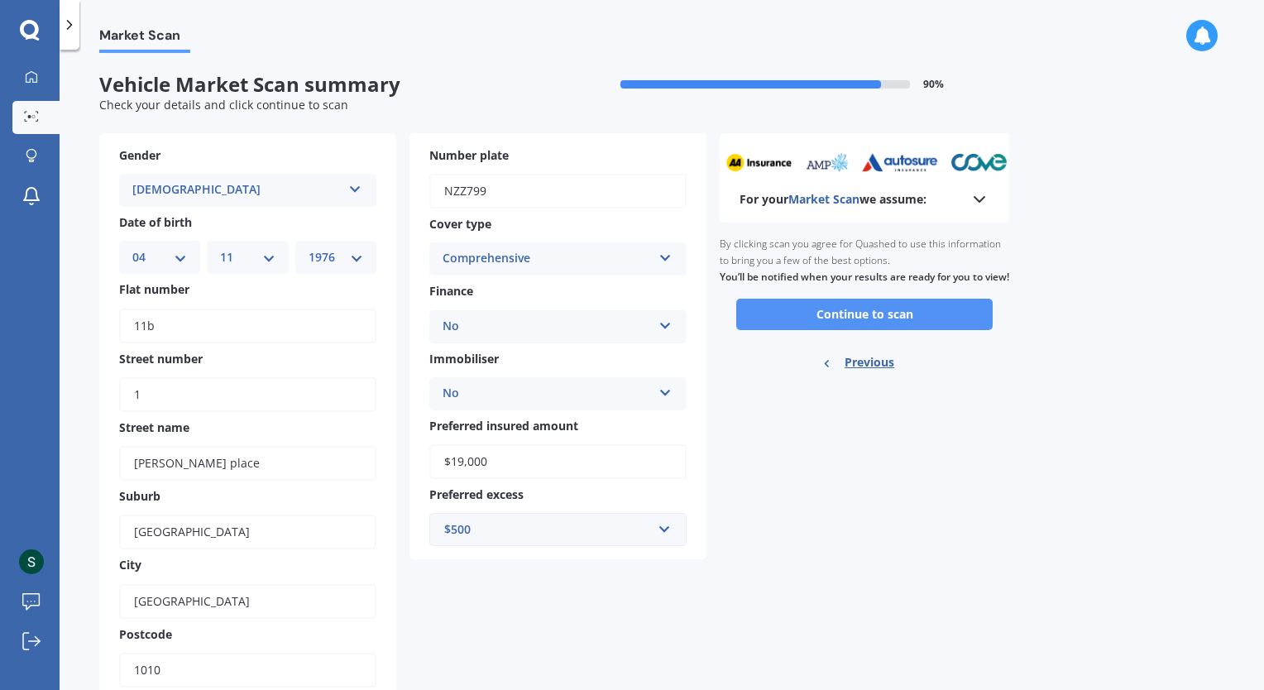
click at [856, 330] on button "Continue to scan" at bounding box center [864, 314] width 256 height 31
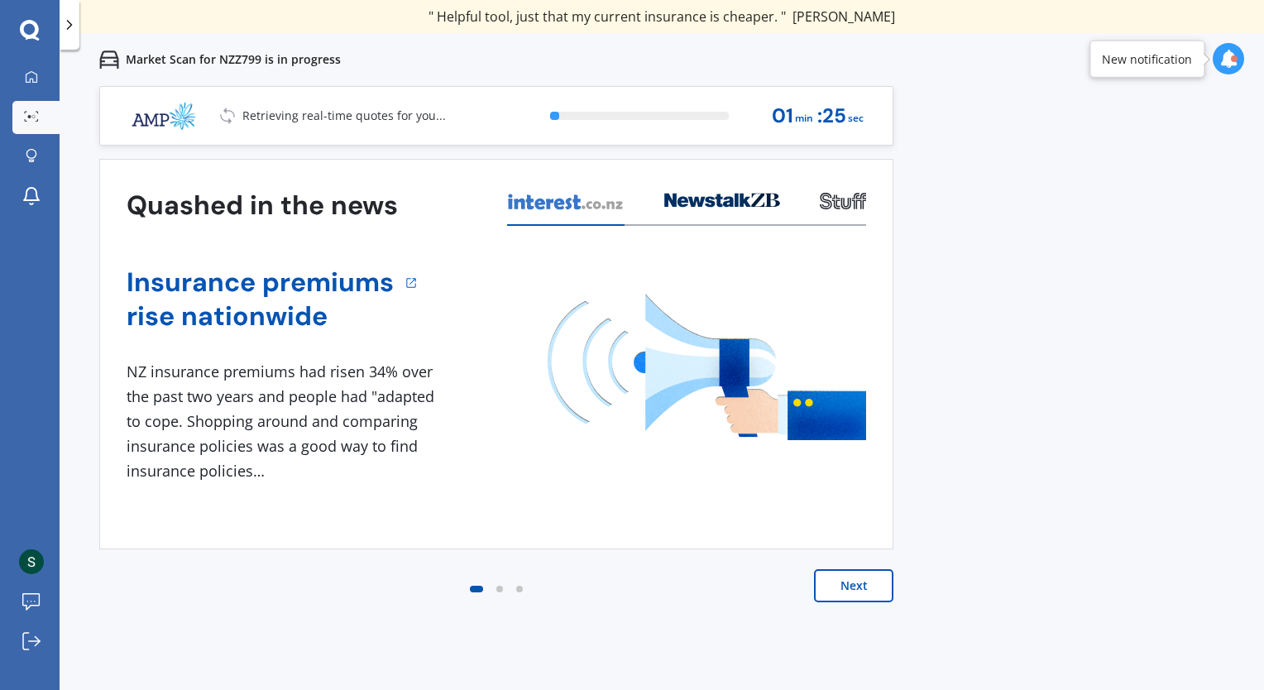
click at [859, 591] on button "Next" at bounding box center [853, 585] width 79 height 33
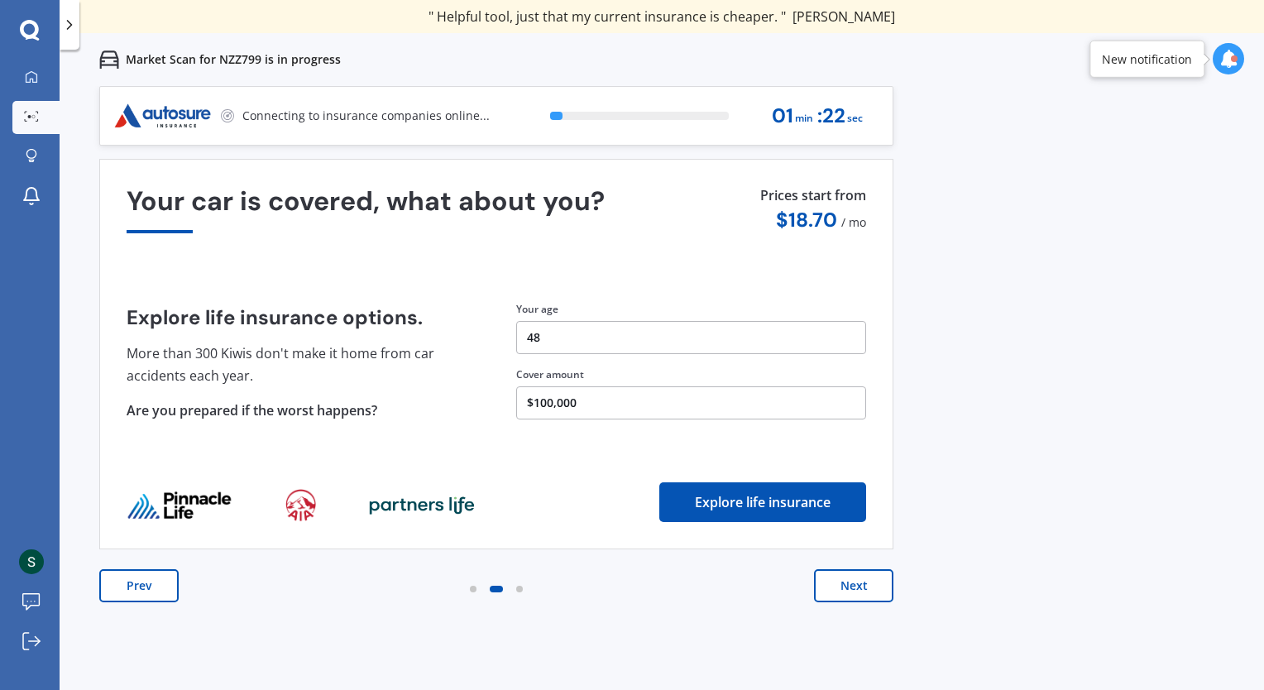
click at [859, 591] on button "Next" at bounding box center [853, 585] width 79 height 33
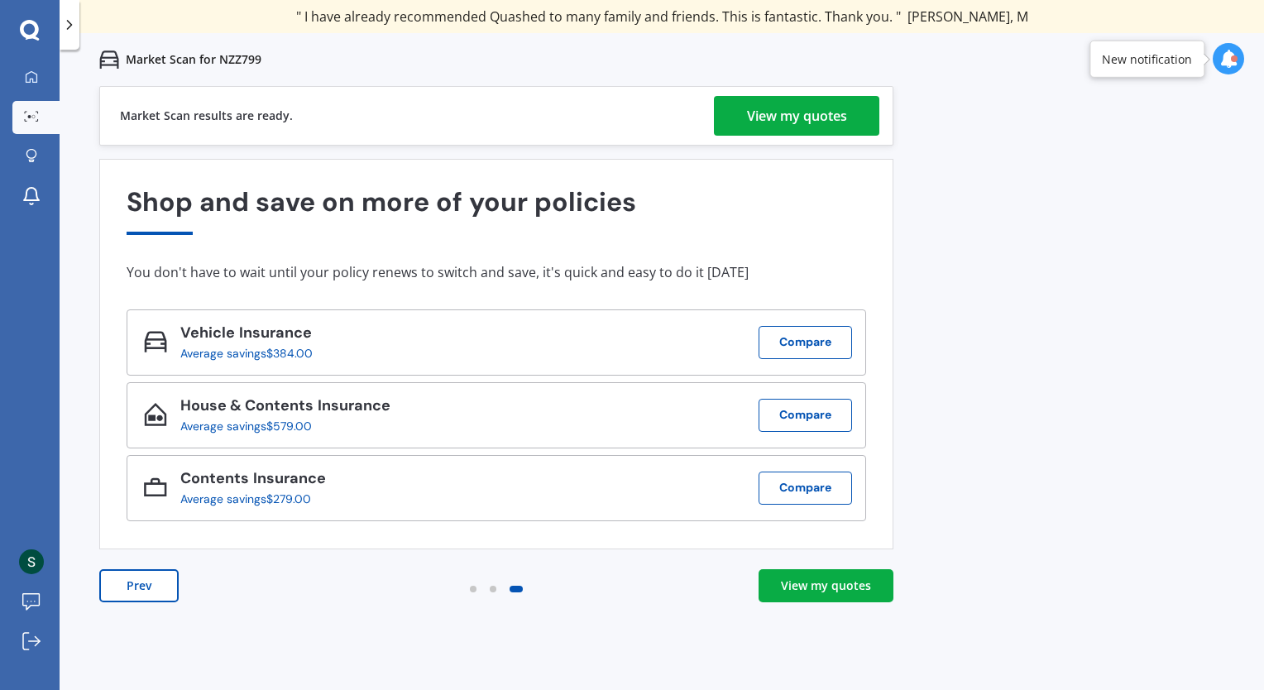
click at [827, 120] on div "View my quotes" at bounding box center [797, 116] width 100 height 40
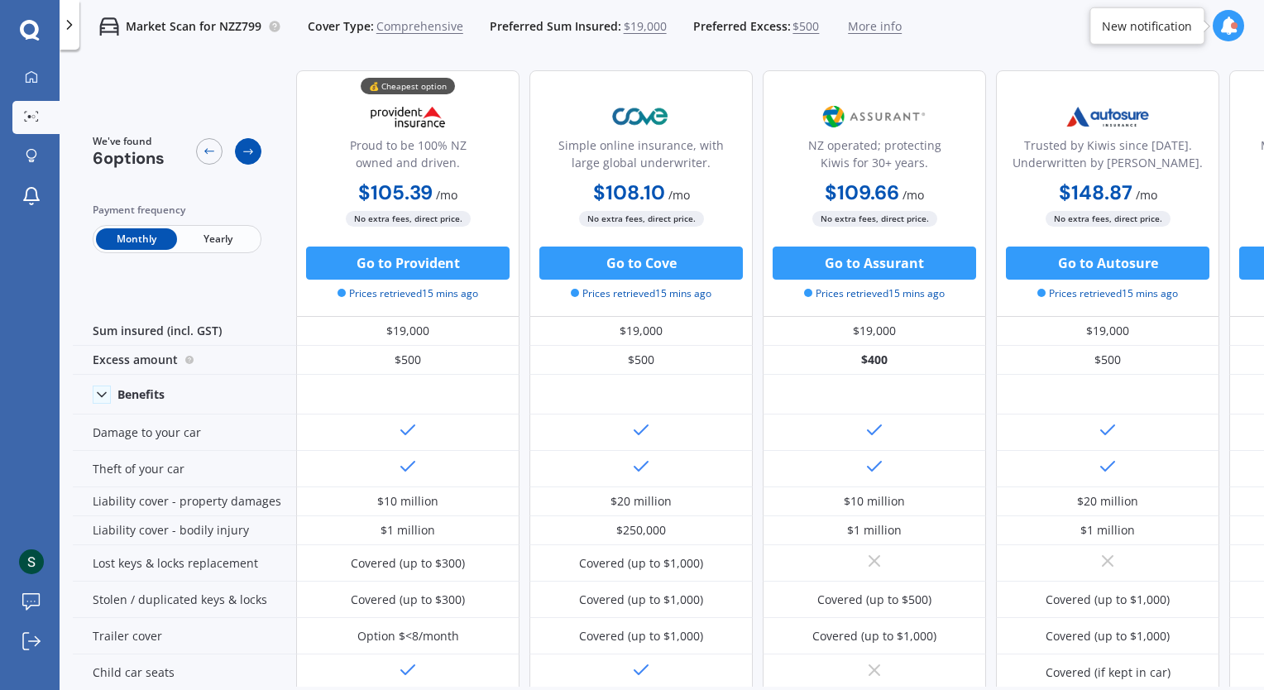
click at [245, 149] on icon at bounding box center [248, 151] width 13 height 13
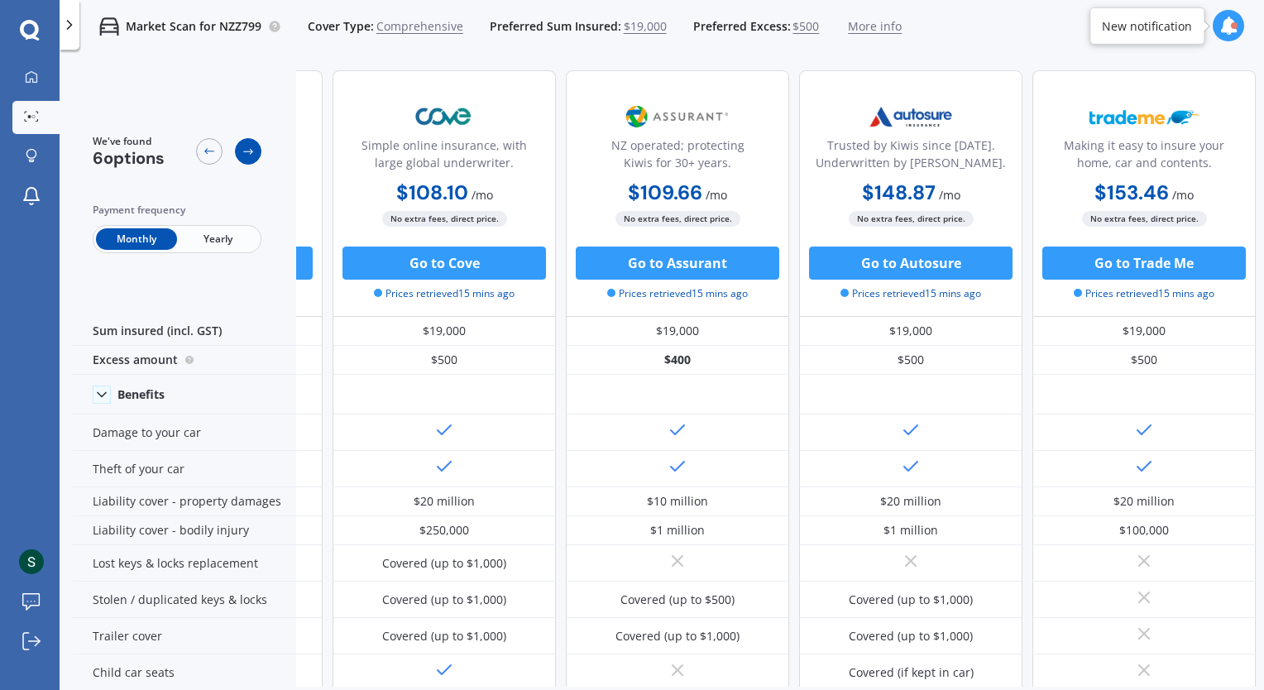
scroll to position [0, 223]
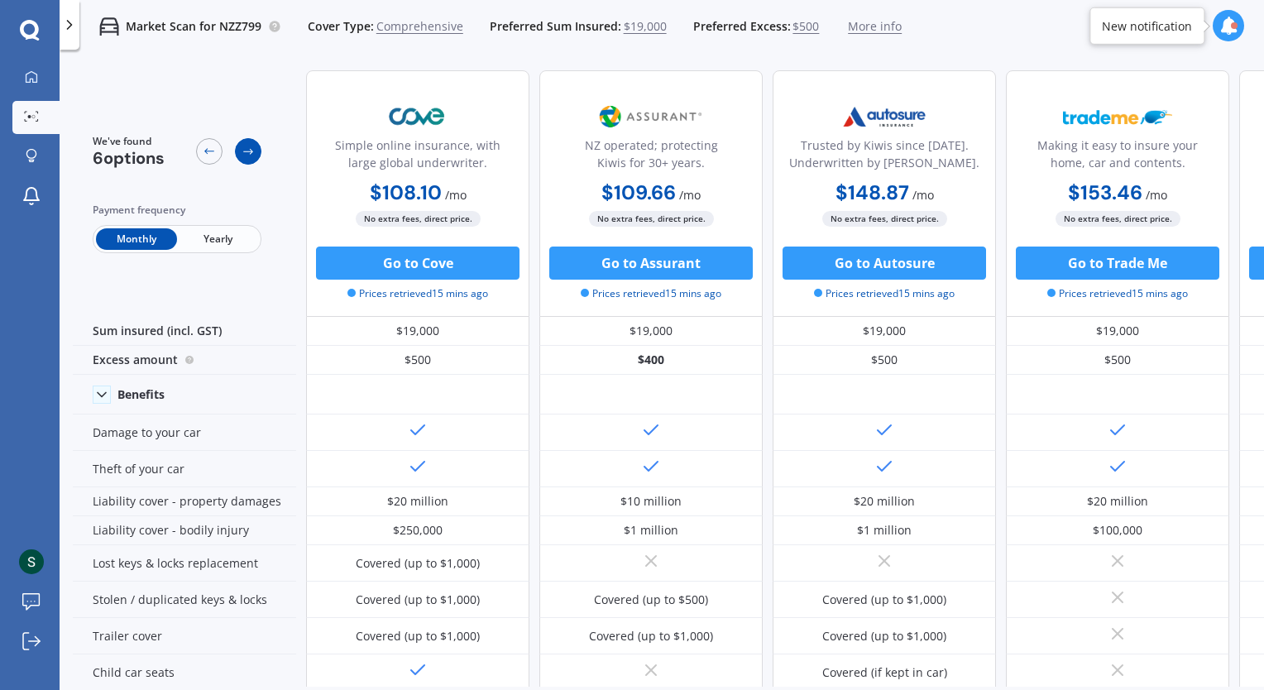
click at [245, 149] on icon at bounding box center [248, 151] width 13 height 13
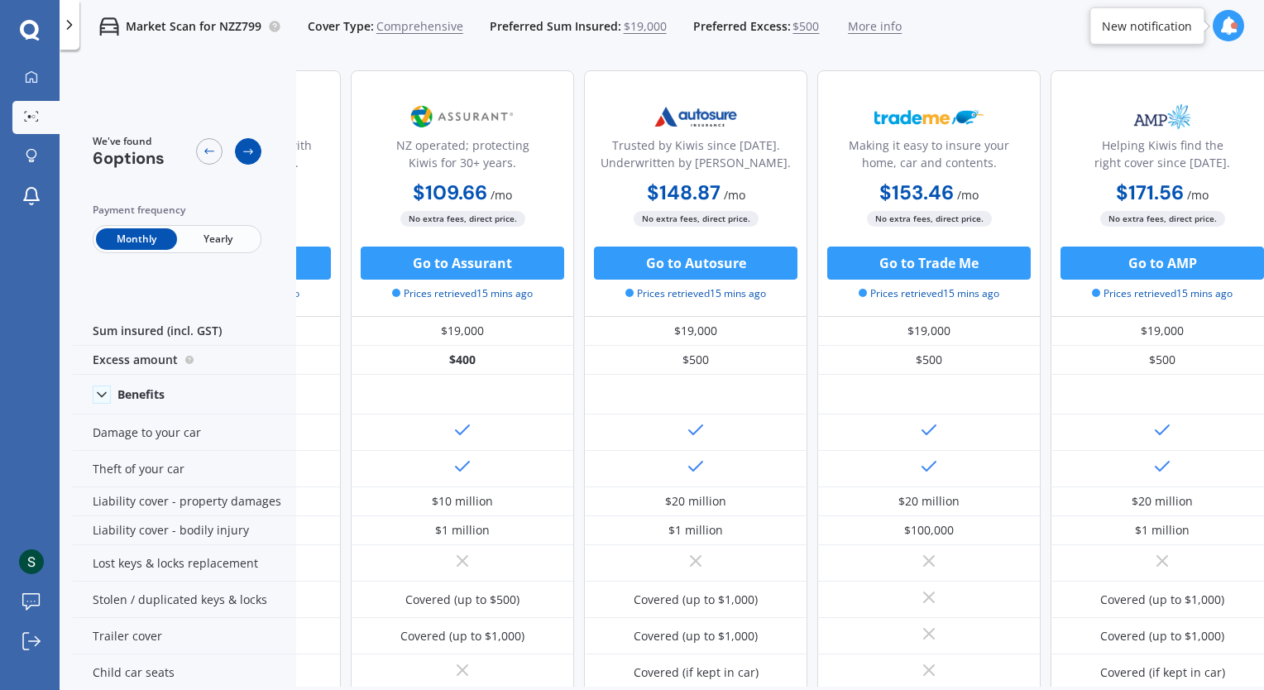
scroll to position [0, 430]
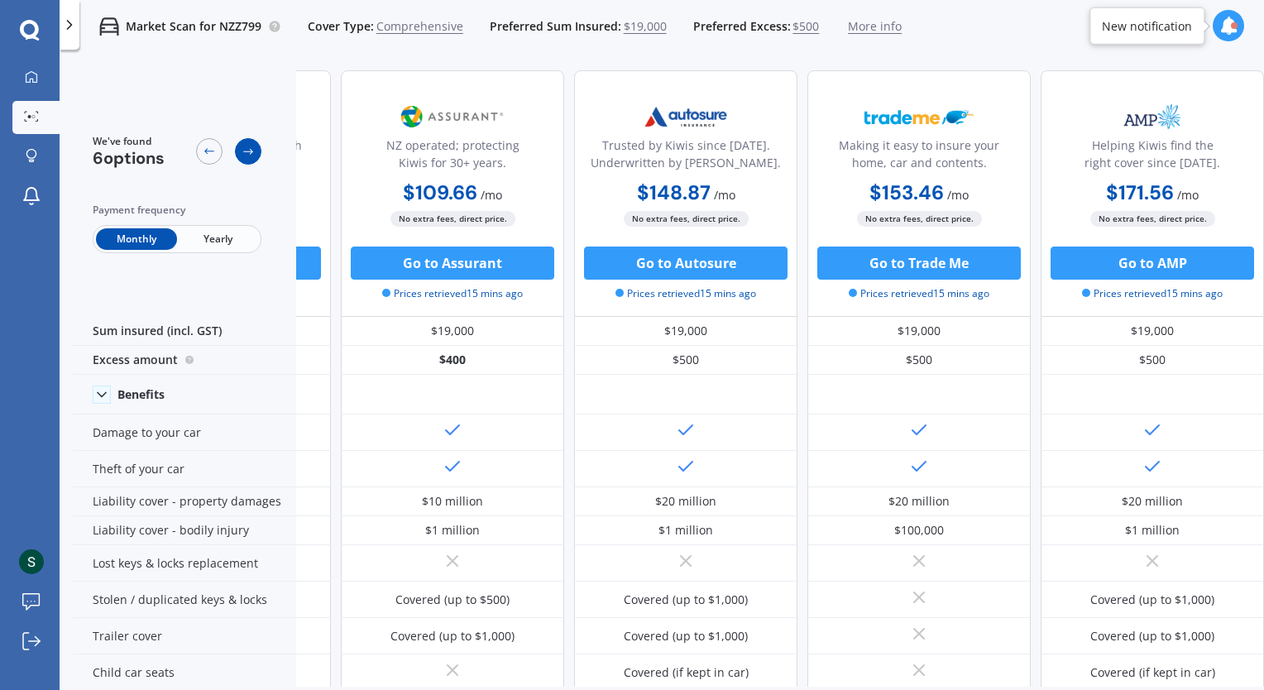
click at [245, 149] on icon at bounding box center [248, 151] width 13 height 13
click at [200, 152] on div at bounding box center [209, 151] width 26 height 26
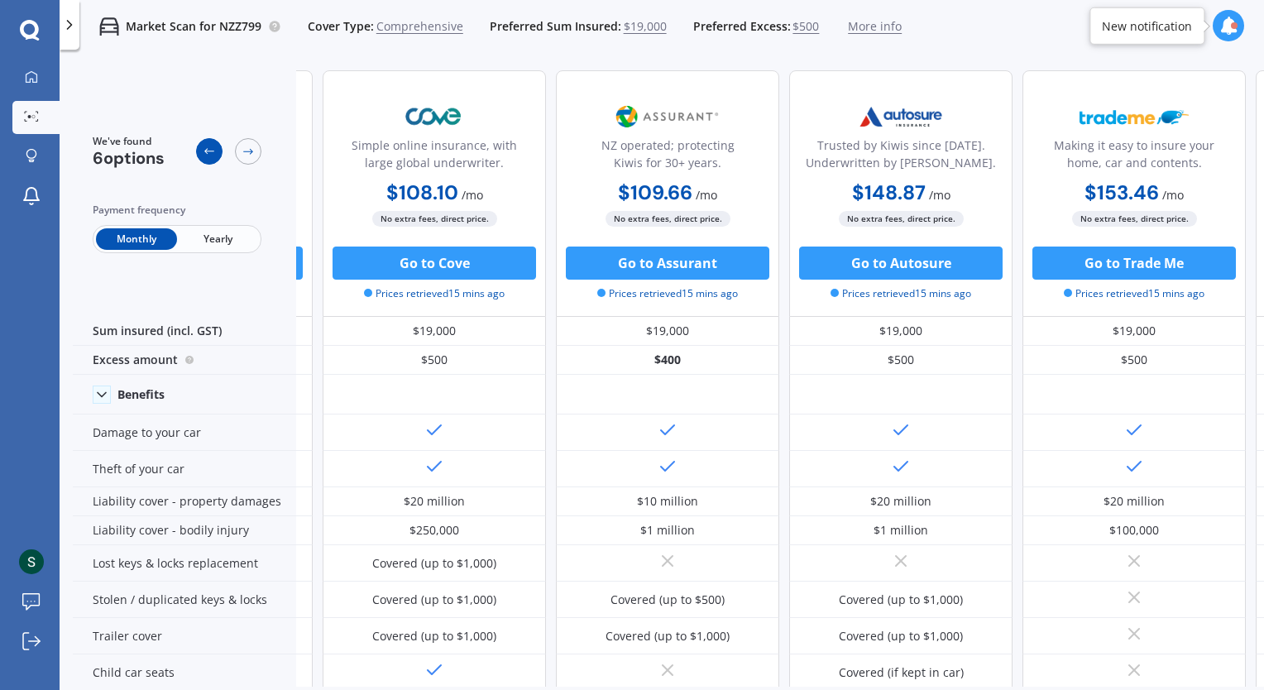
click at [200, 152] on div at bounding box center [209, 151] width 26 height 26
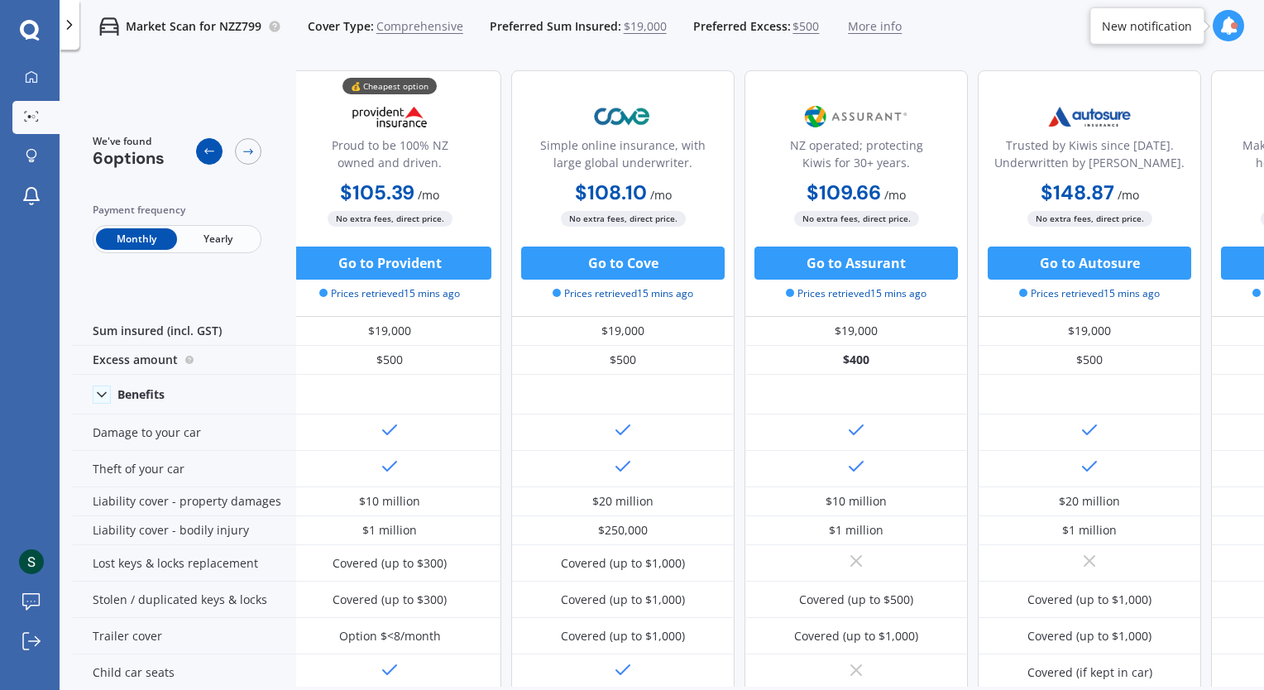
scroll to position [0, 0]
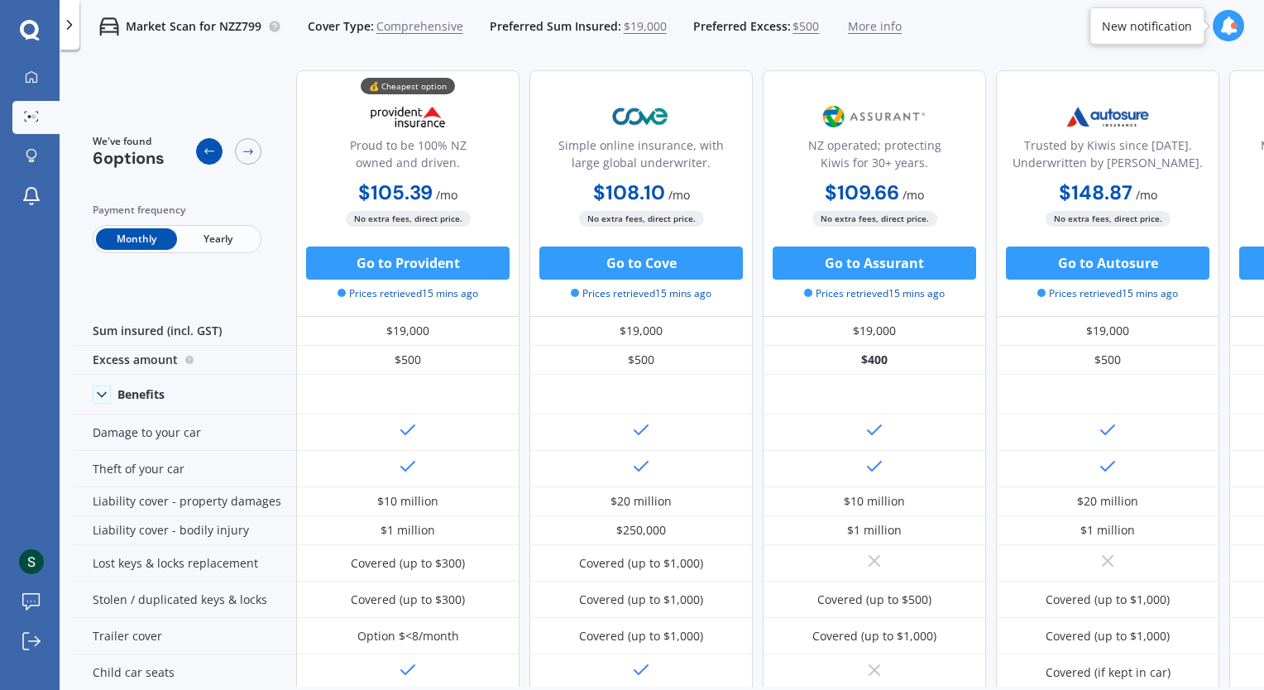
click at [200, 152] on div at bounding box center [209, 151] width 26 height 26
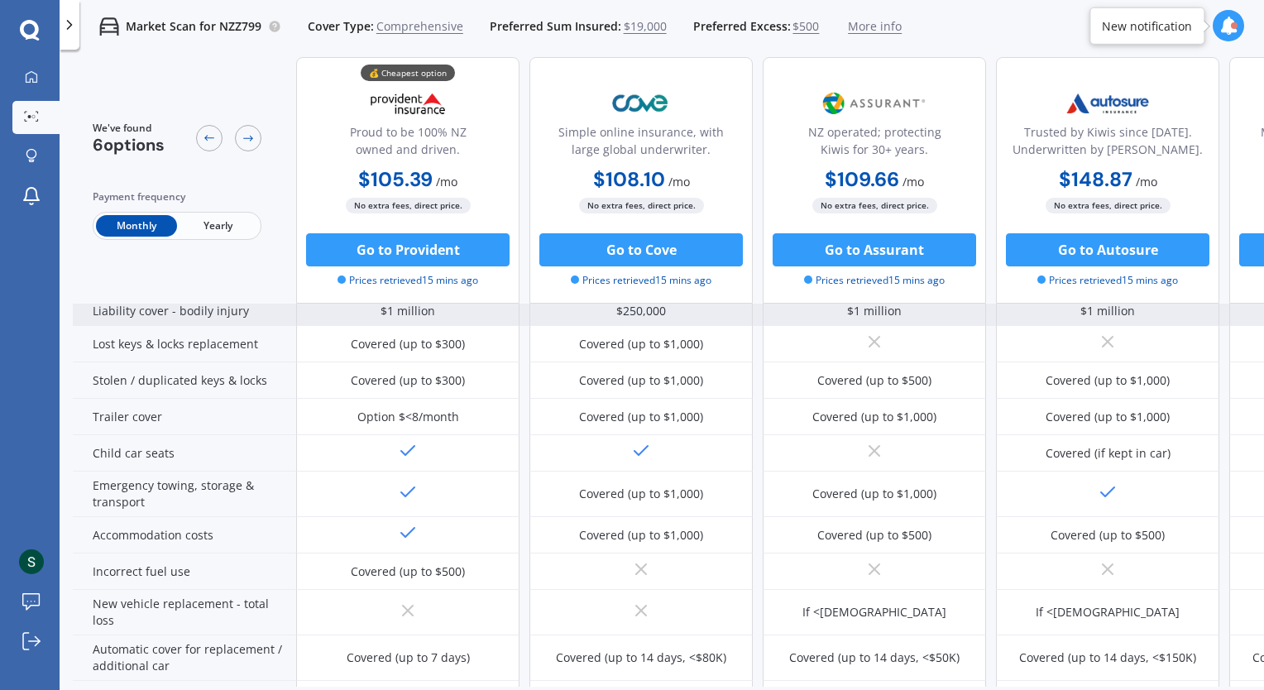
scroll to position [331, 0]
